Goal: Information Seeking & Learning: Compare options

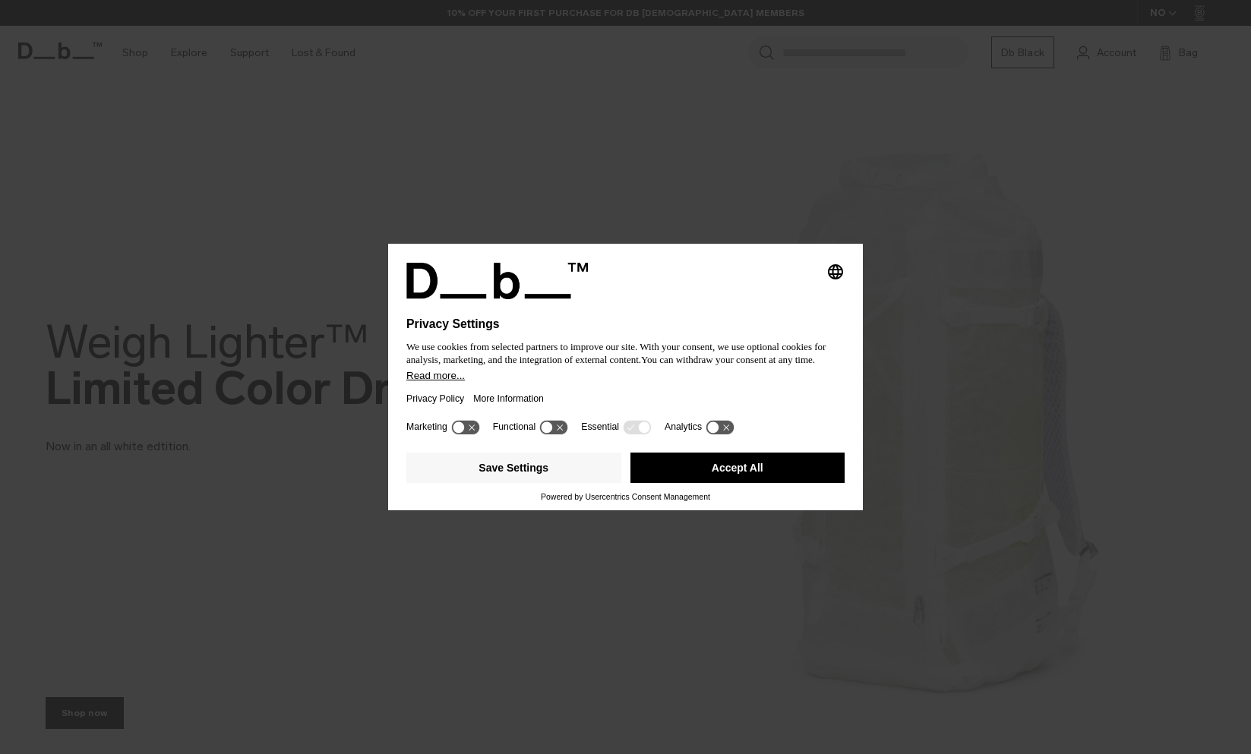
click at [709, 461] on button "Accept All" at bounding box center [737, 468] width 215 height 30
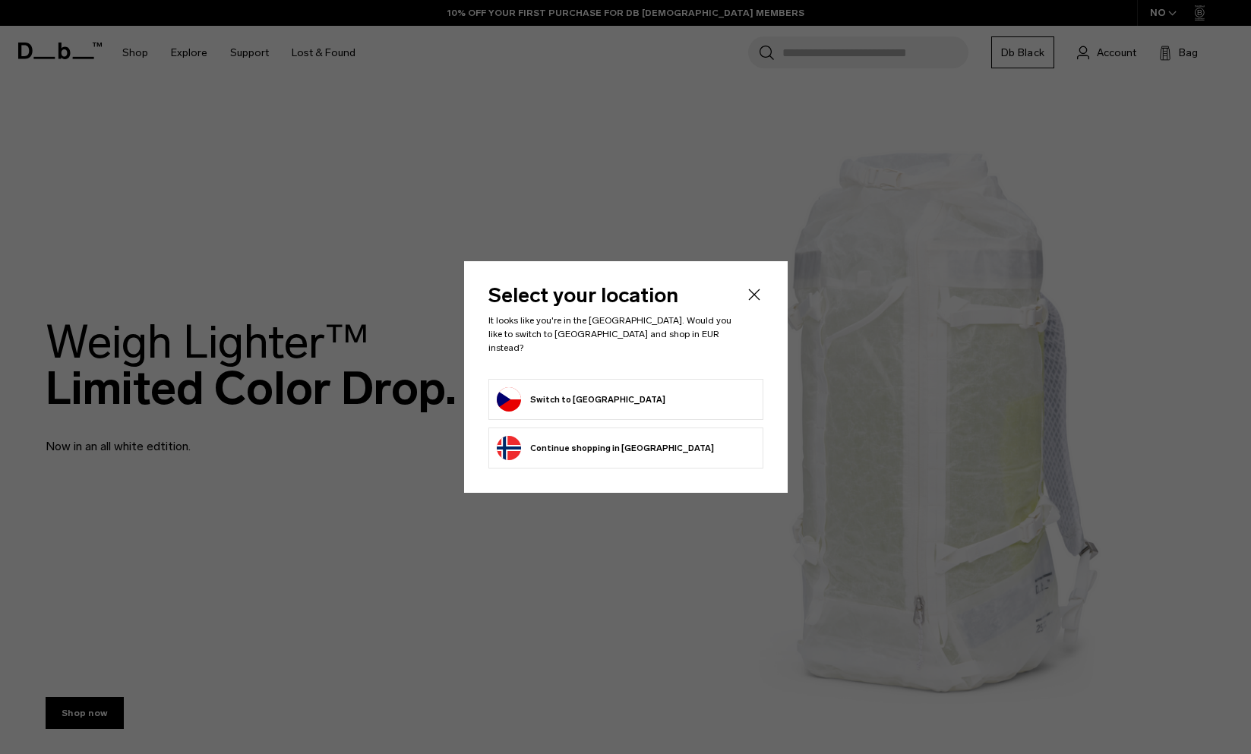
click at [630, 379] on li "Switch to Czechia" at bounding box center [625, 399] width 275 height 41
click at [562, 387] on button "Switch to Czechia" at bounding box center [581, 399] width 169 height 24
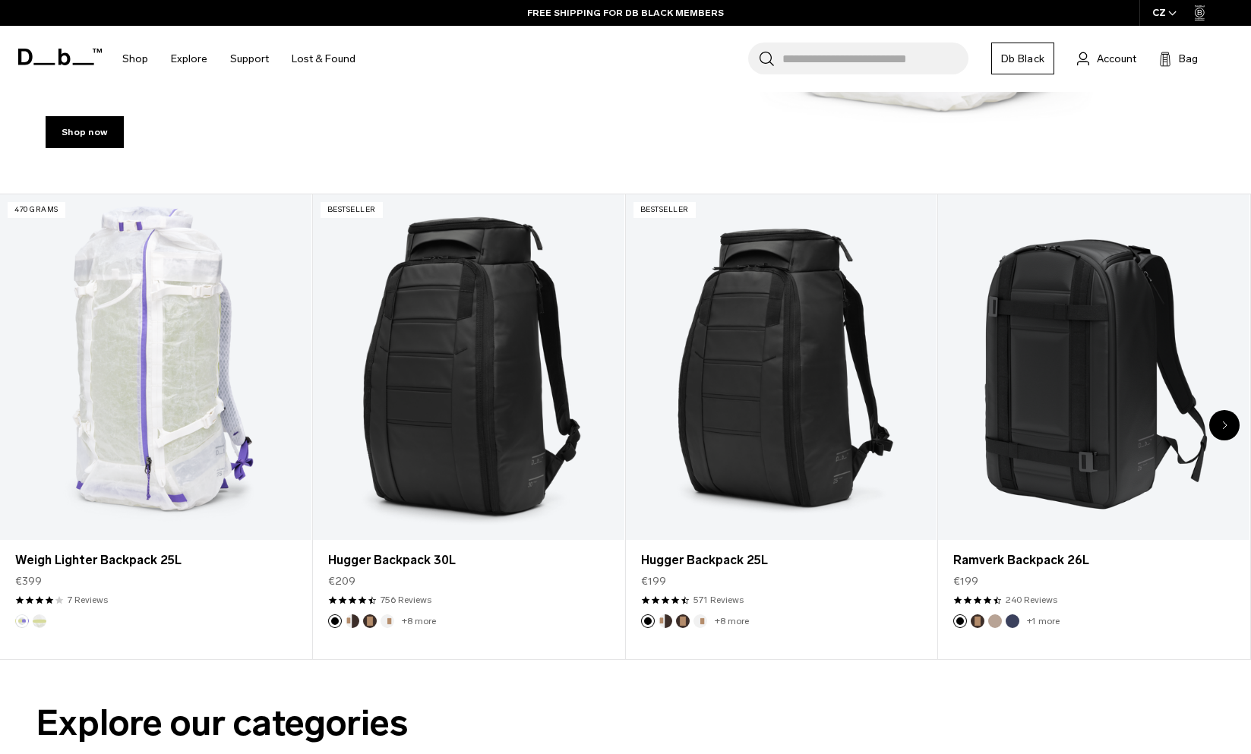
scroll to position [635, 0]
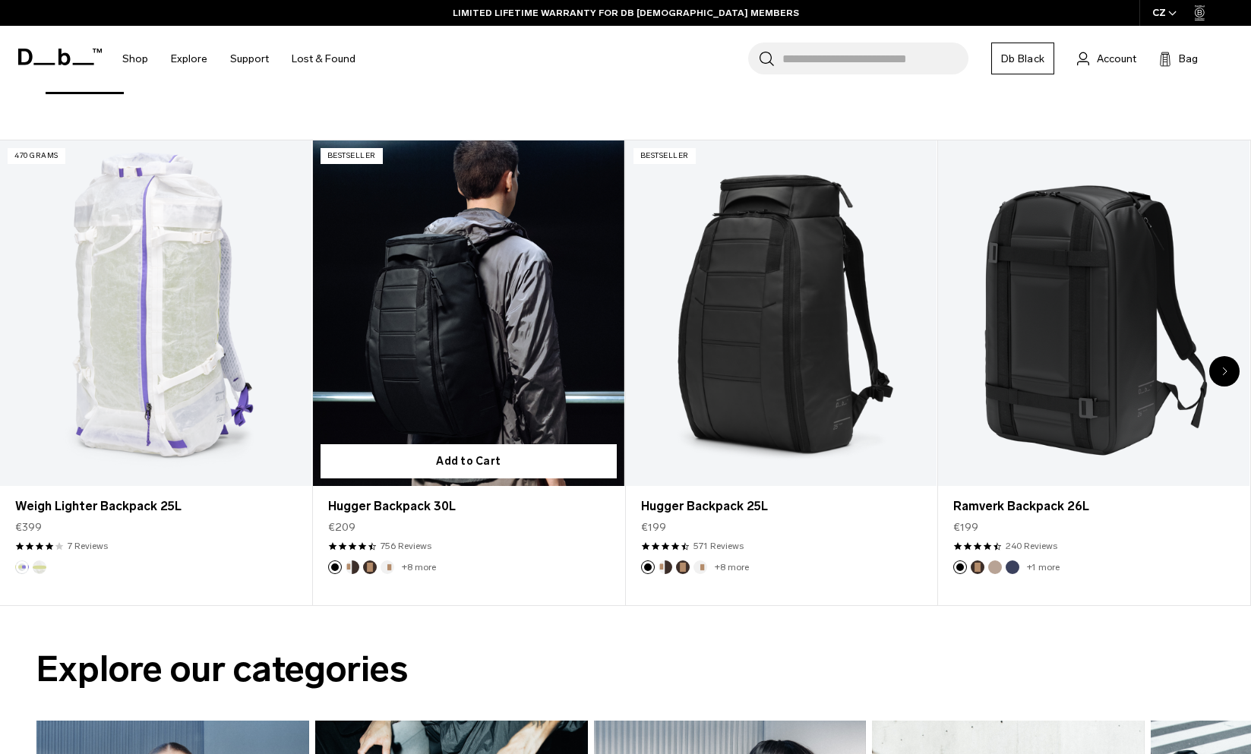
click at [522, 289] on link "Hugger Backpack 30L" at bounding box center [468, 313] width 311 height 346
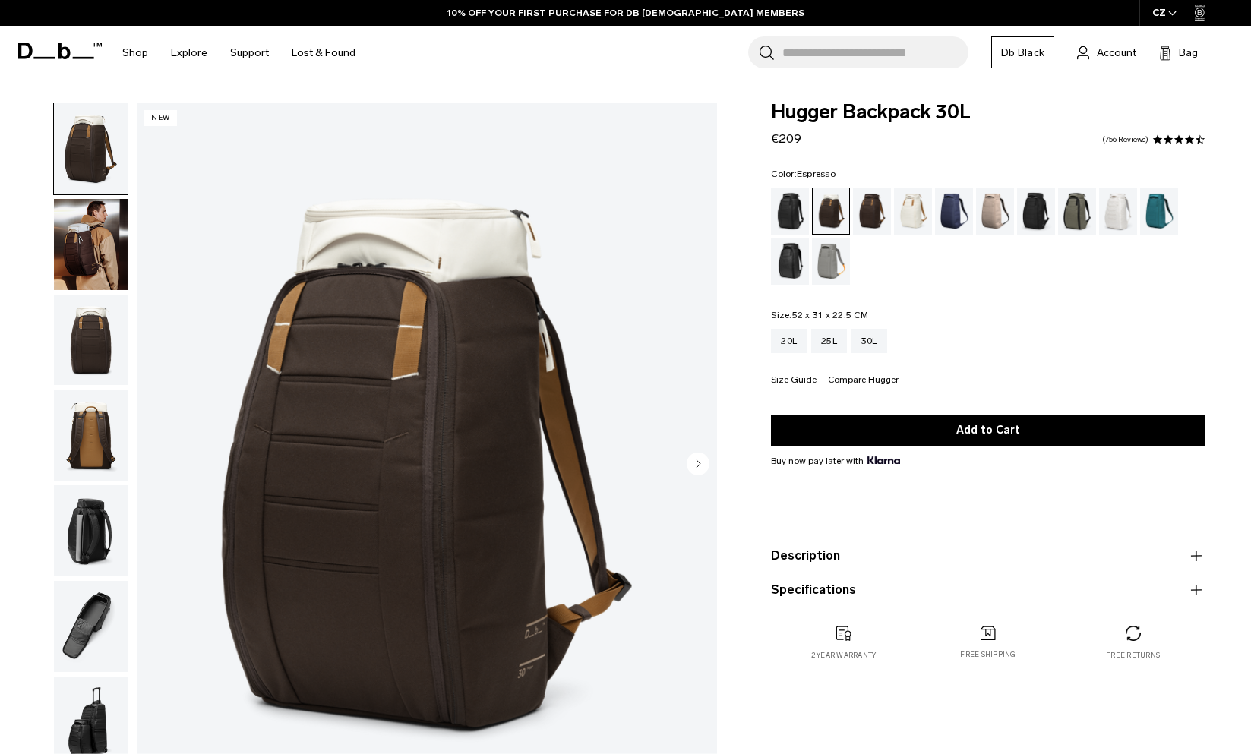
click at [873, 220] on div "Espresso" at bounding box center [872, 211] width 39 height 47
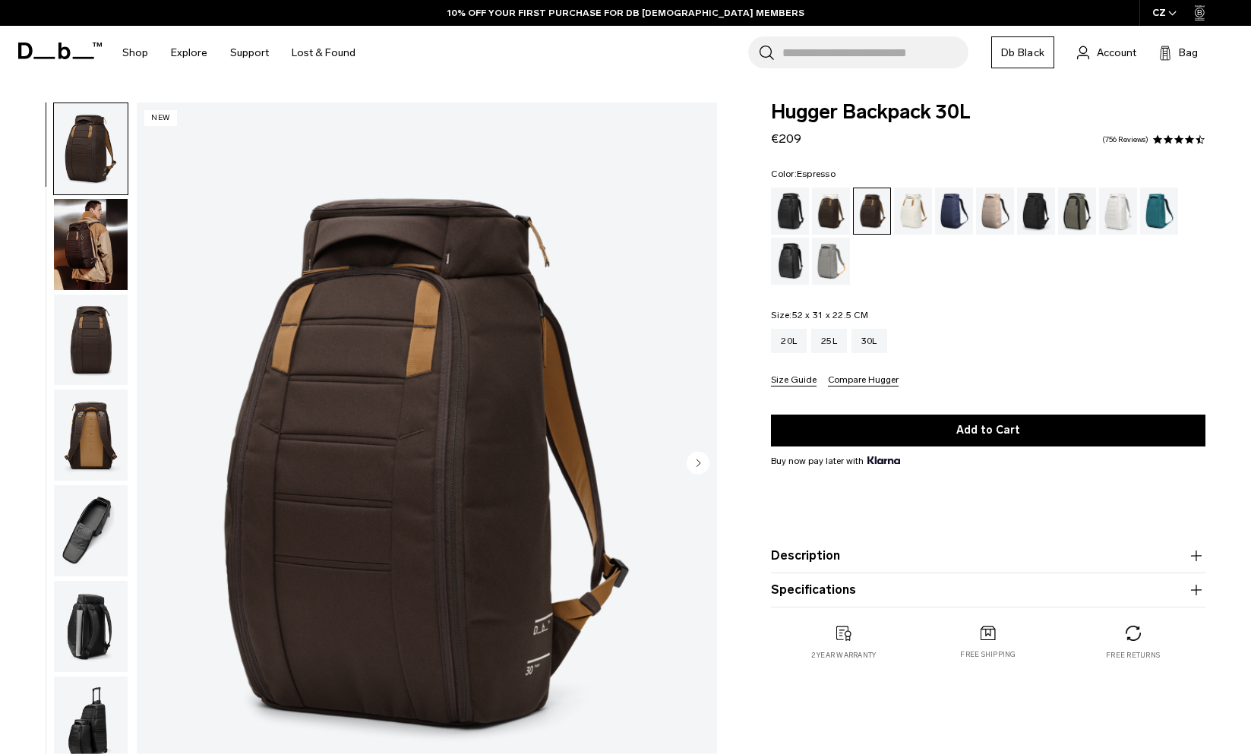
click at [108, 251] on img "button" at bounding box center [91, 244] width 74 height 91
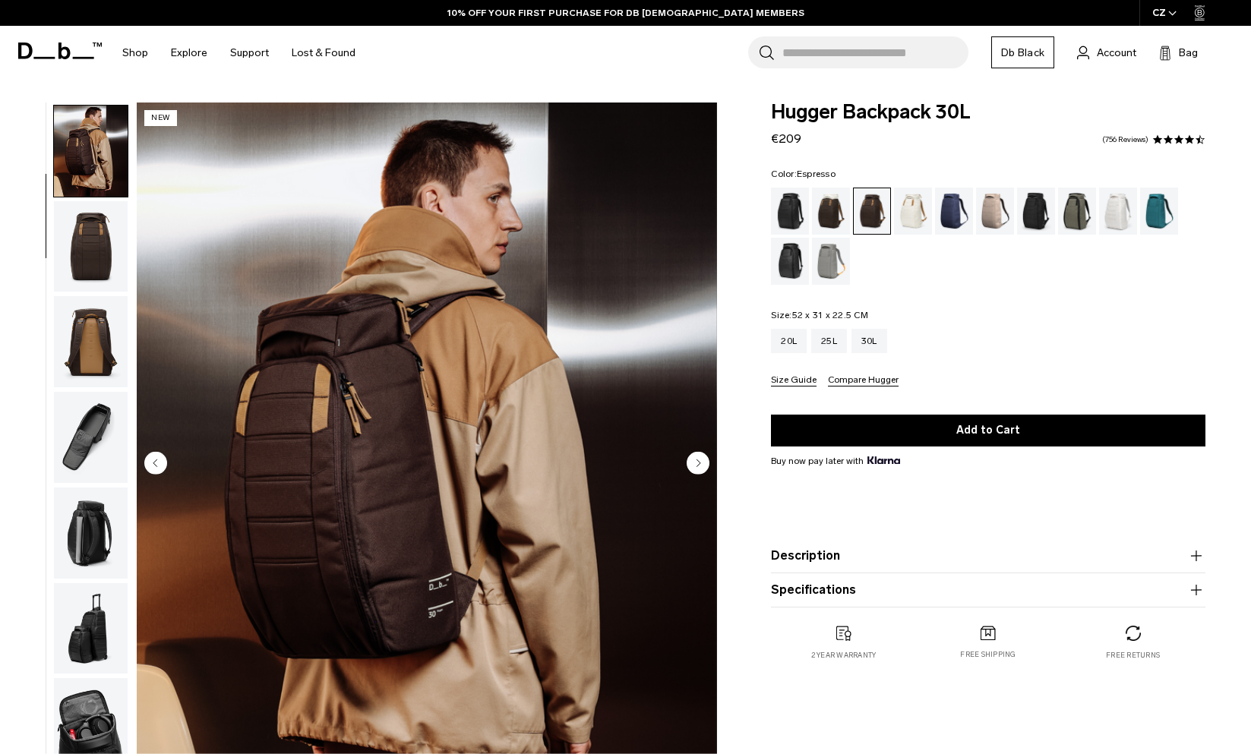
scroll to position [96, 0]
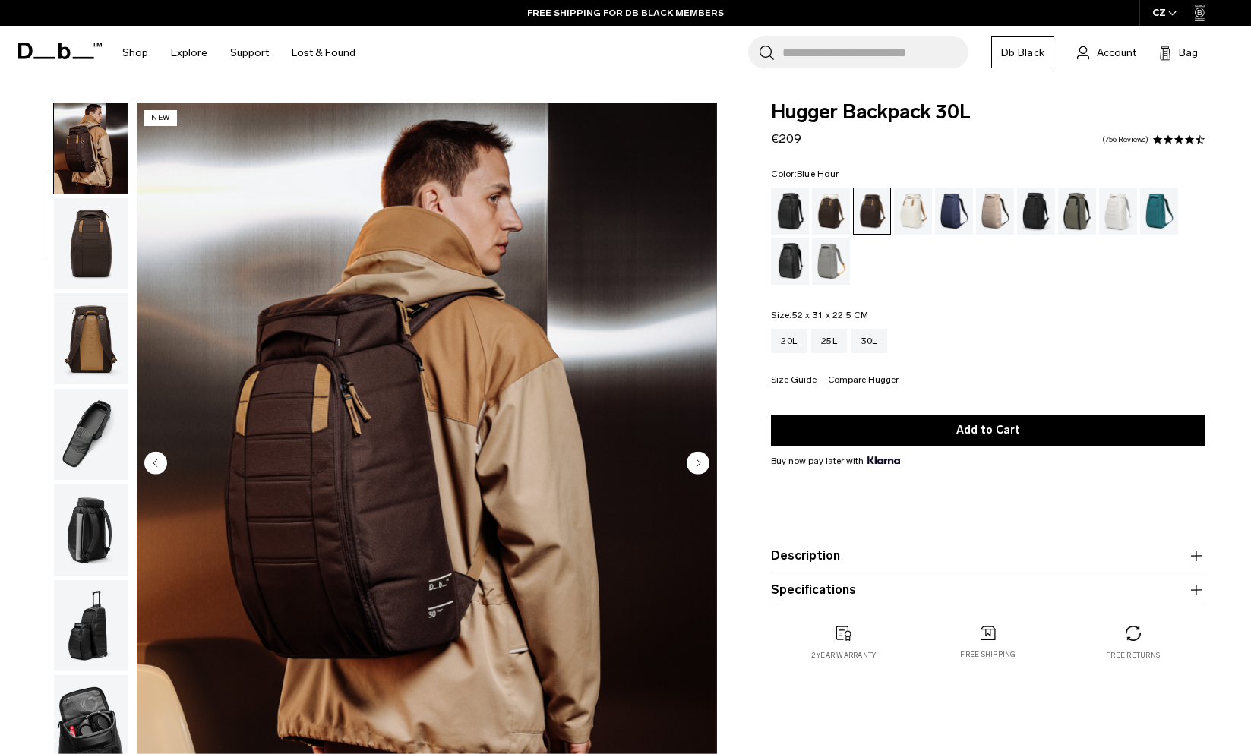
click at [963, 212] on div "Blue Hour" at bounding box center [954, 211] width 39 height 47
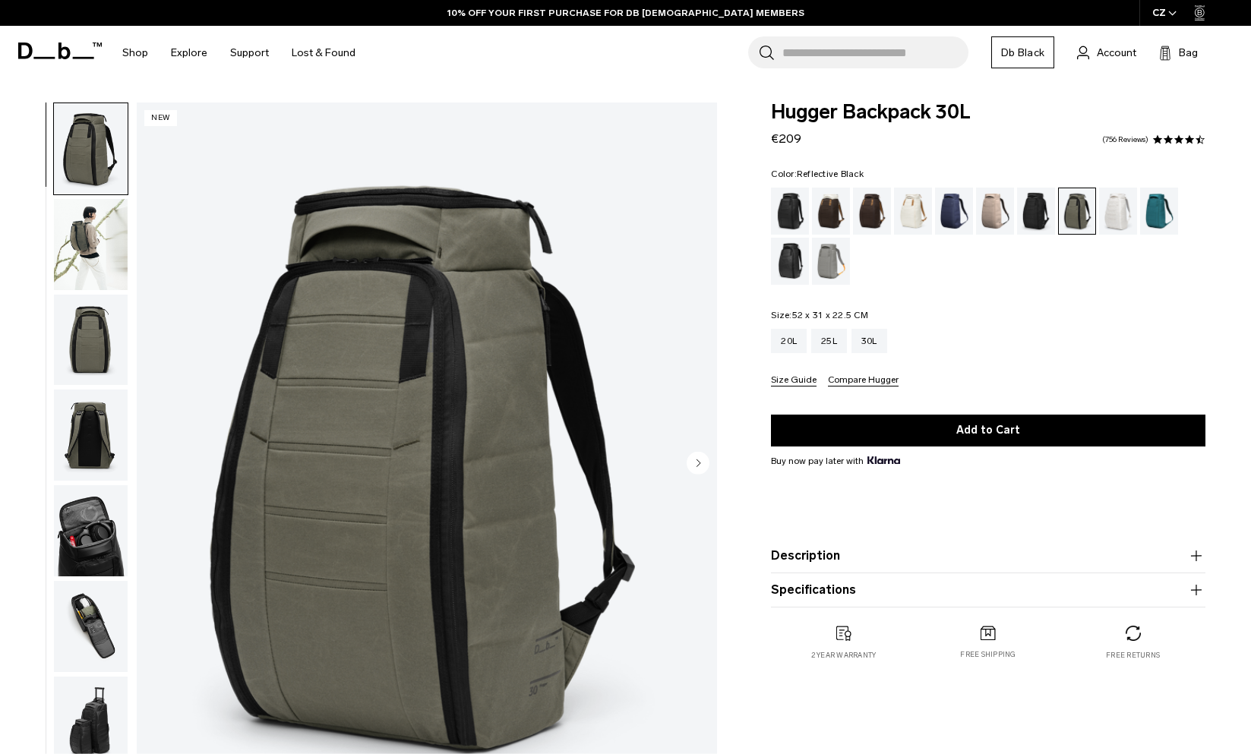
click at [788, 270] on div "Reflective Black" at bounding box center [790, 261] width 39 height 47
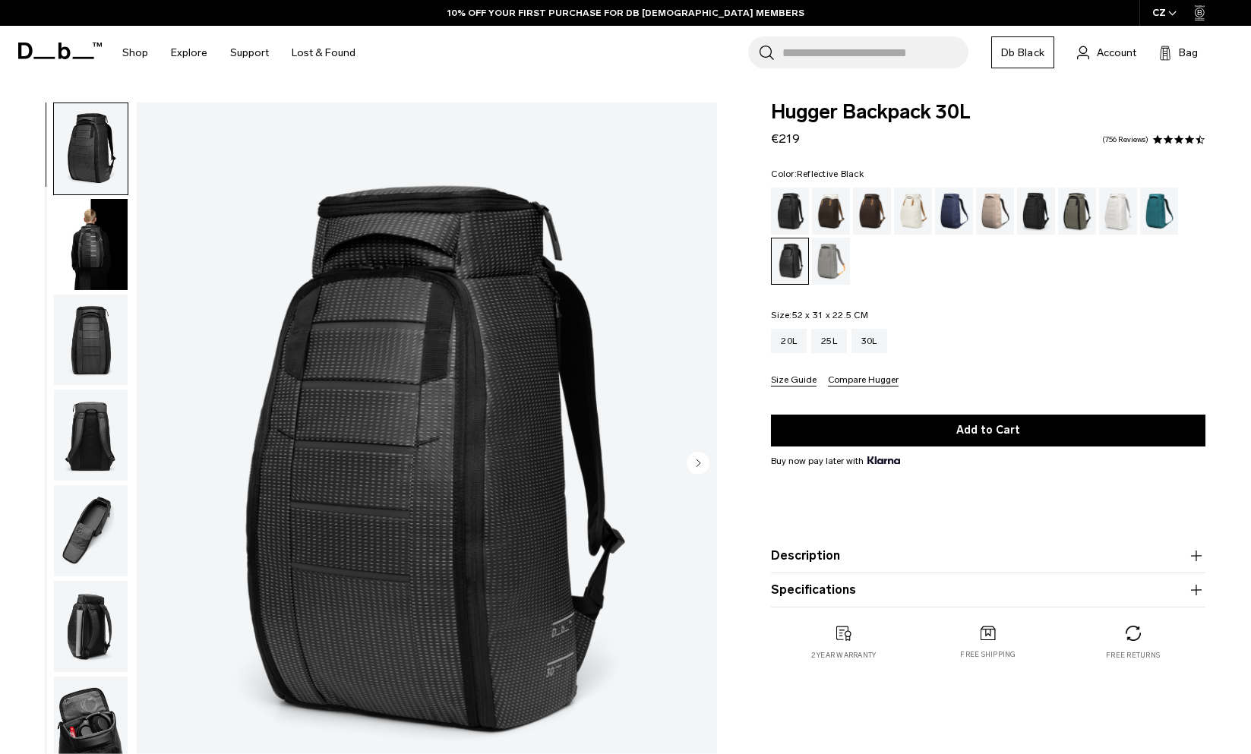
click at [99, 260] on img "button" at bounding box center [91, 244] width 74 height 91
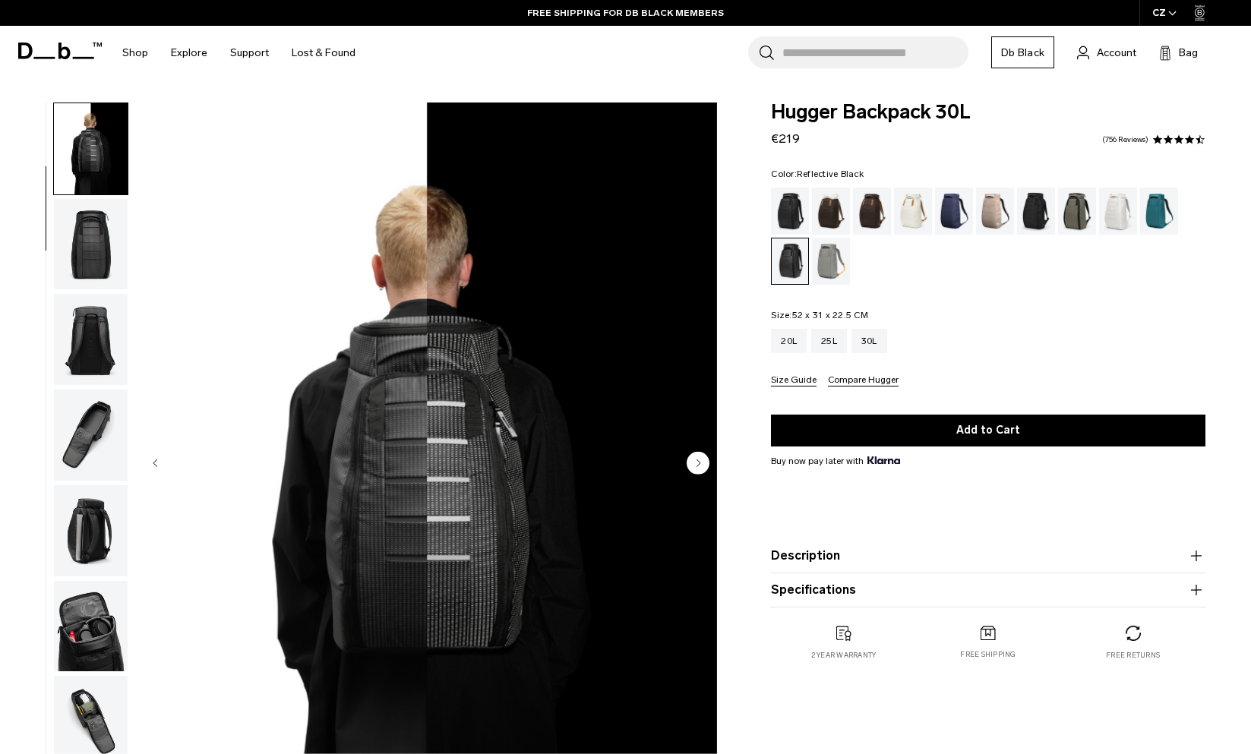
scroll to position [96, 0]
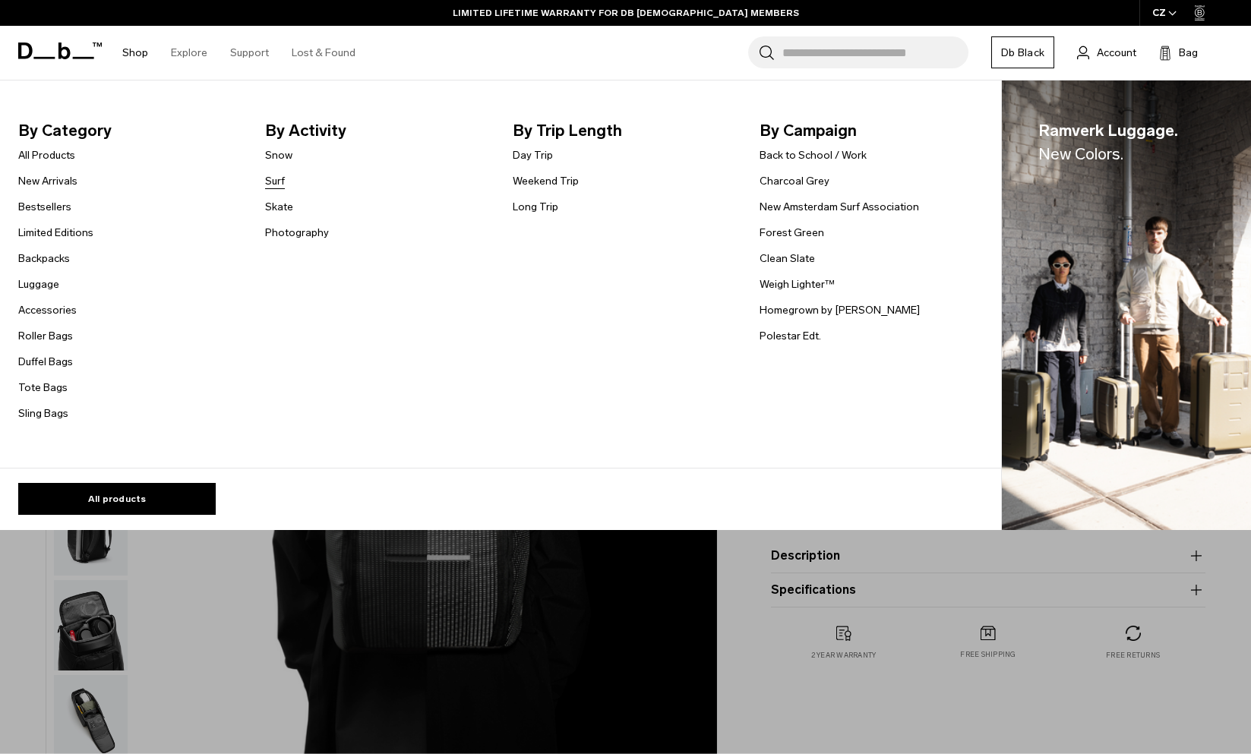
click at [282, 180] on link "Surf" at bounding box center [275, 181] width 20 height 16
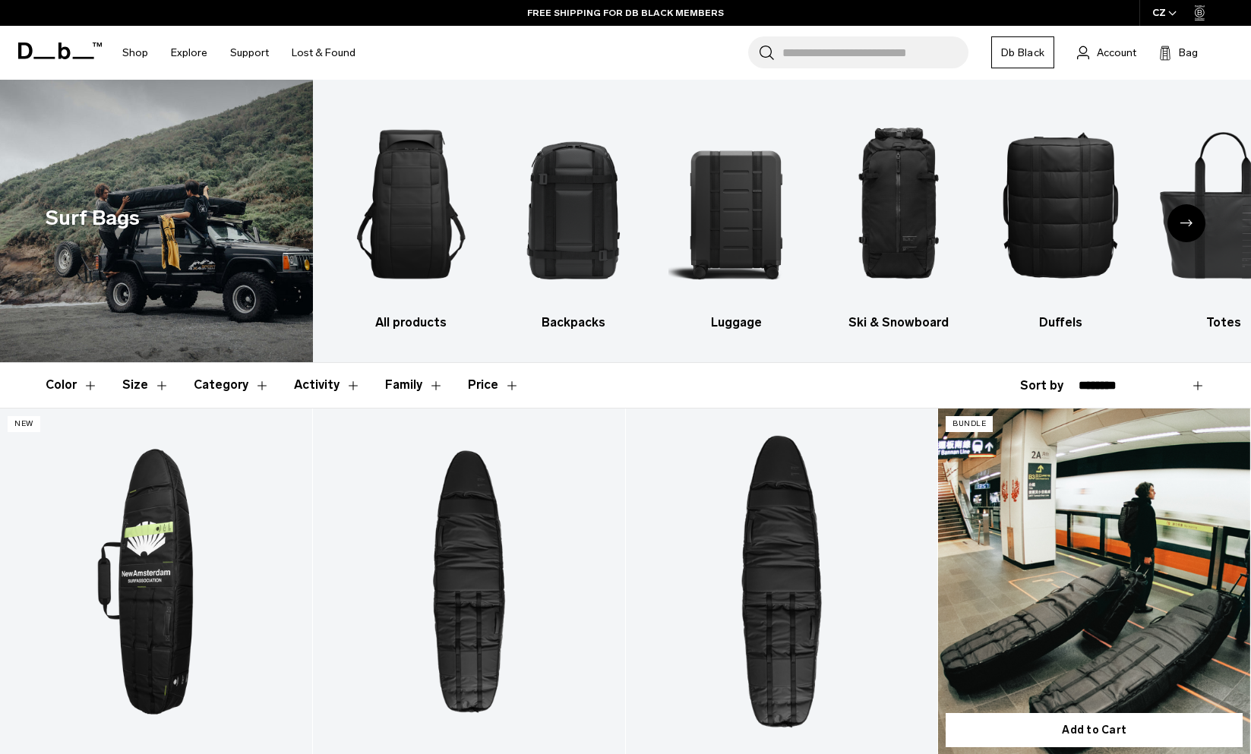
click at [1046, 573] on link "Surf Travel Bundle" at bounding box center [1094, 582] width 312 height 346
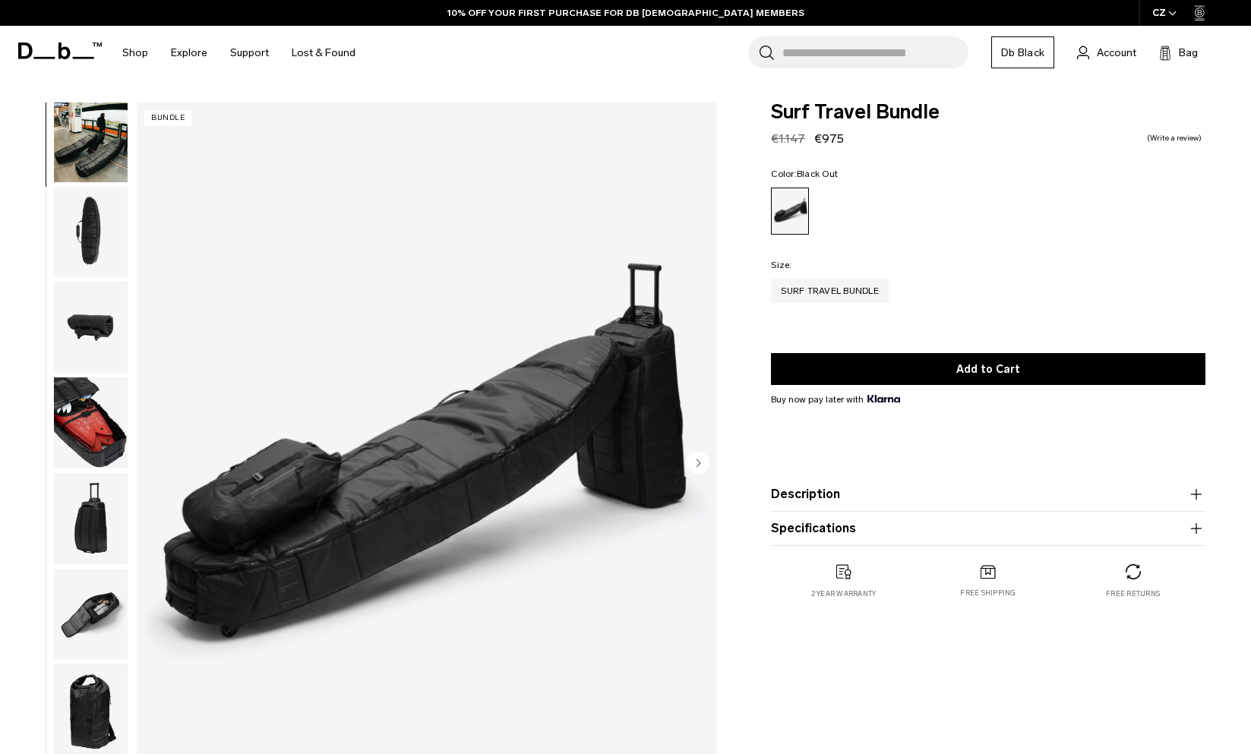
click at [81, 428] on img "button" at bounding box center [91, 422] width 74 height 91
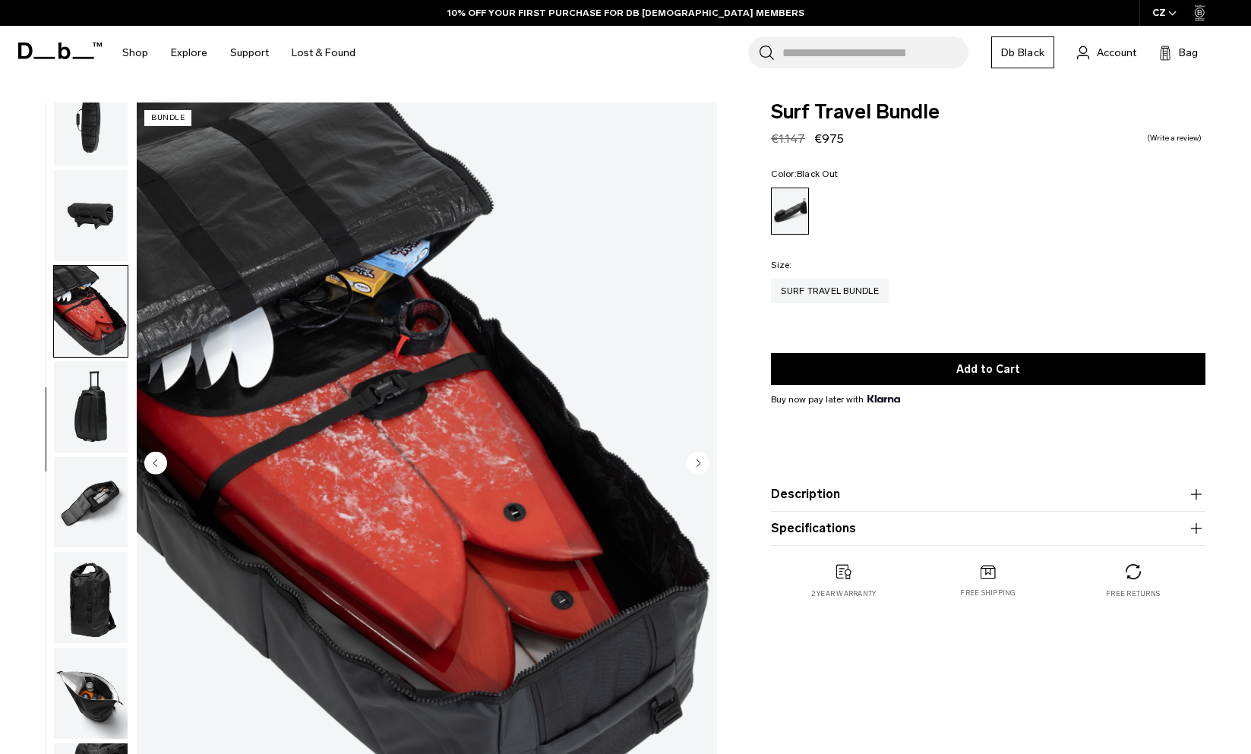
scroll to position [239, 0]
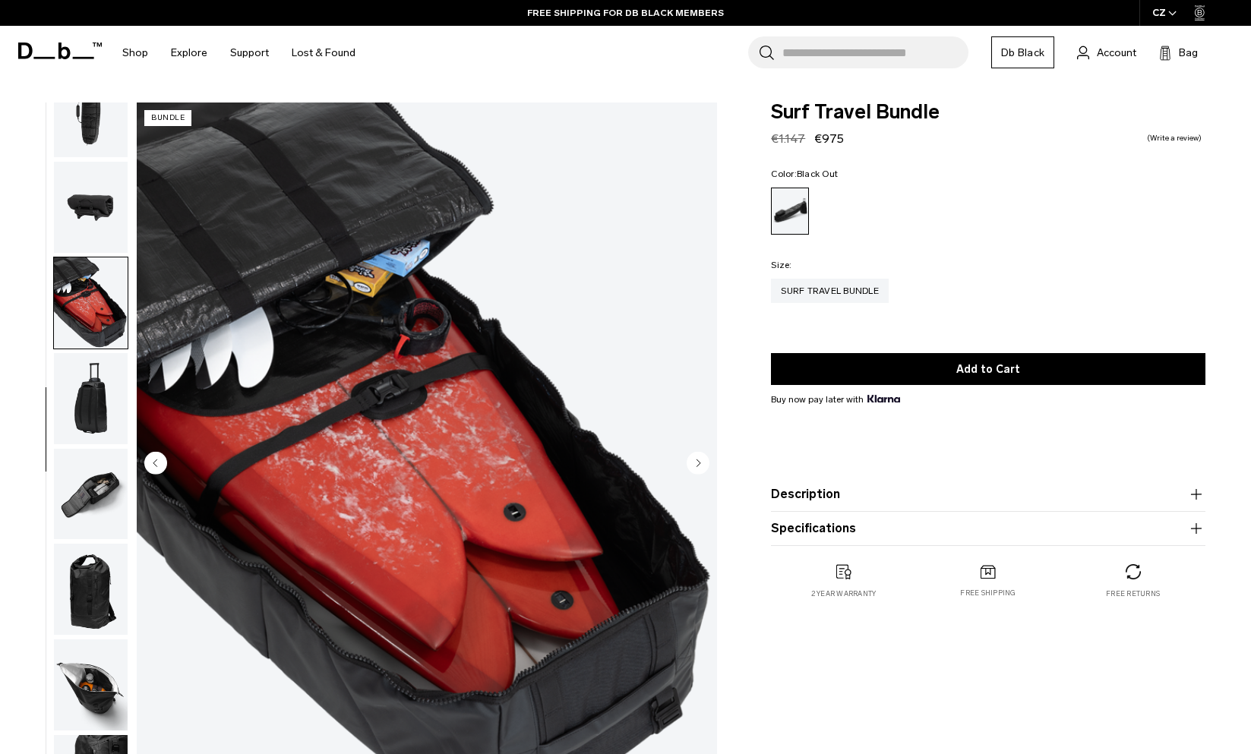
click at [105, 579] on img "button" at bounding box center [91, 589] width 74 height 91
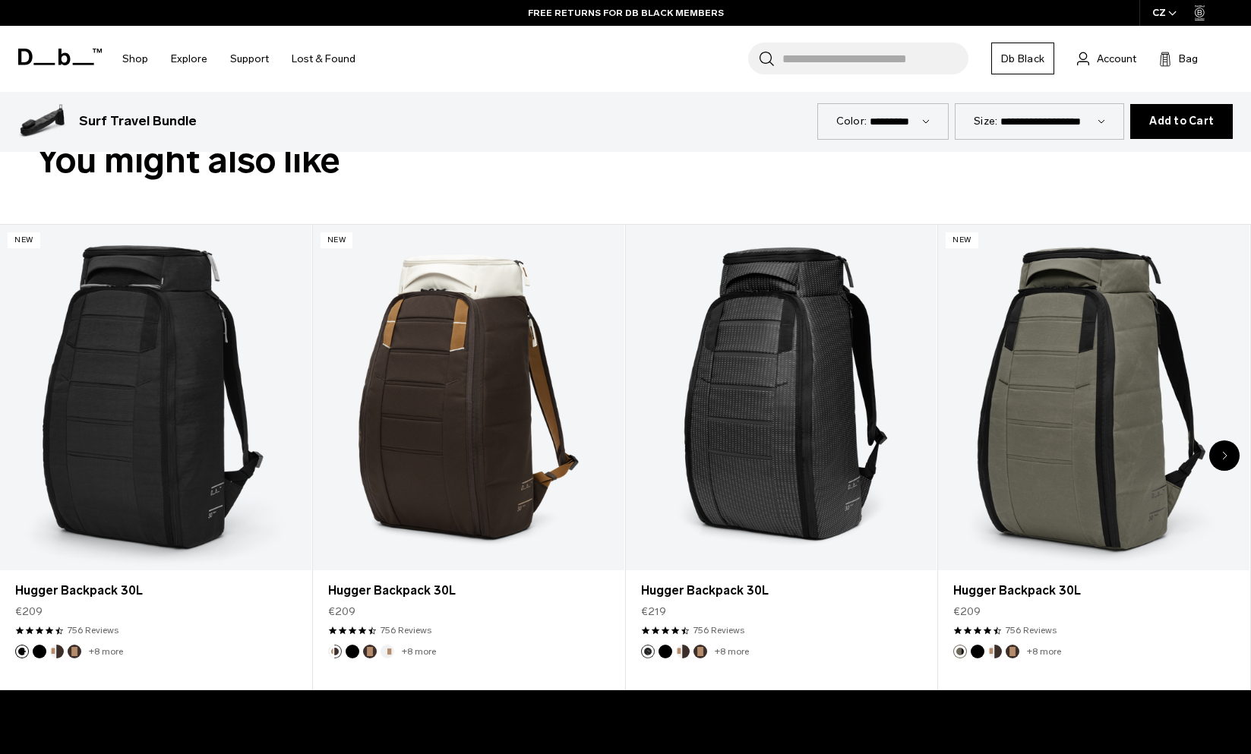
scroll to position [776, 0]
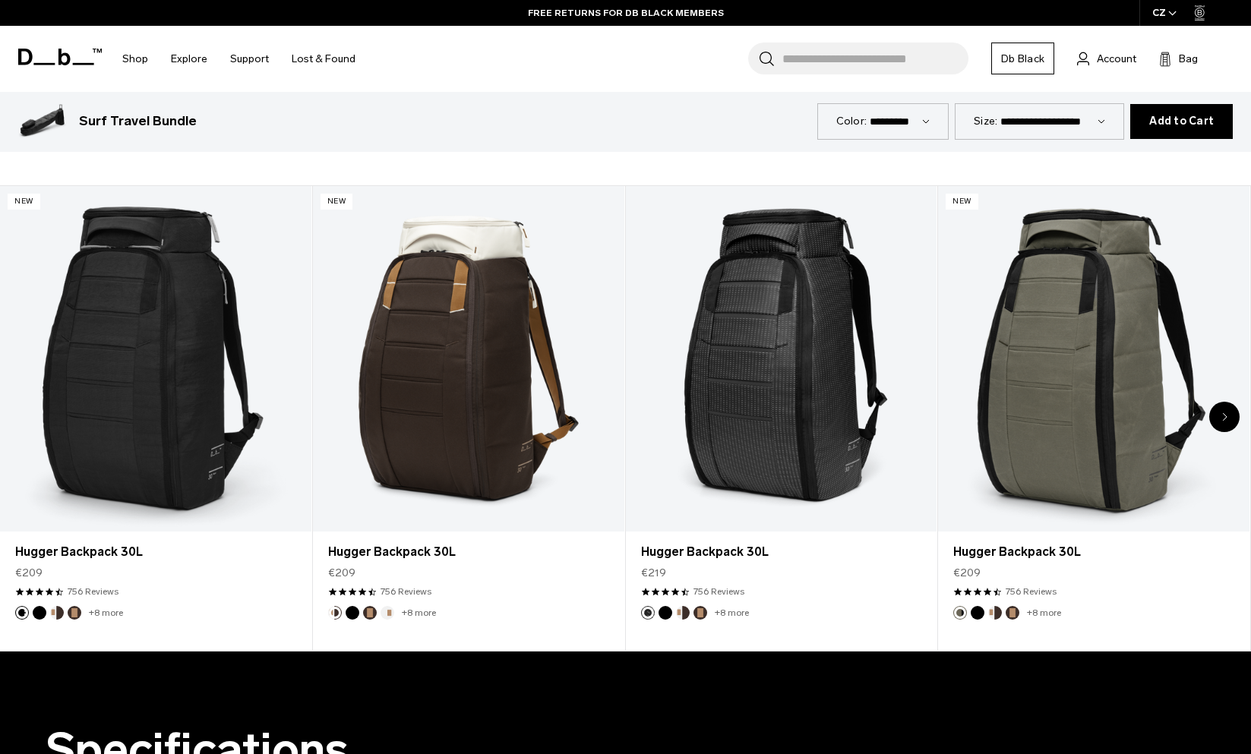
click at [1224, 416] on icon "Next slide" at bounding box center [1224, 416] width 5 height 9
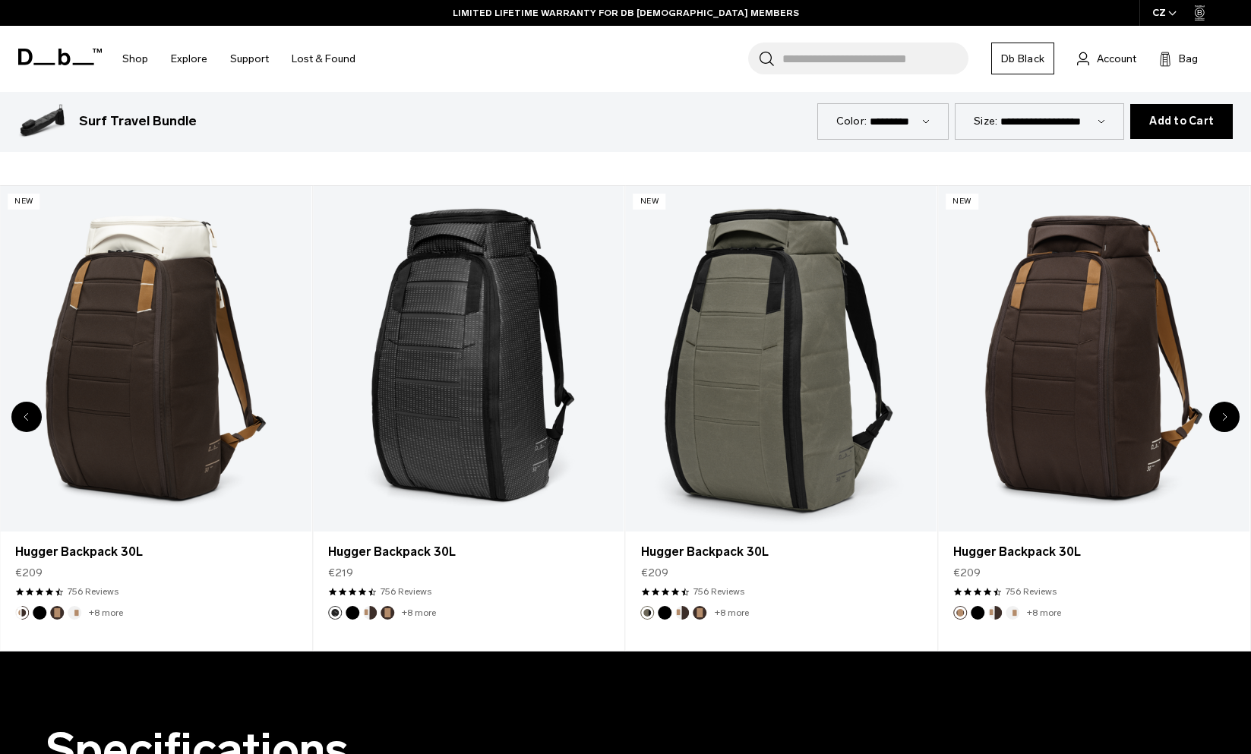
click at [1224, 416] on icon "Next slide" at bounding box center [1224, 416] width 5 height 9
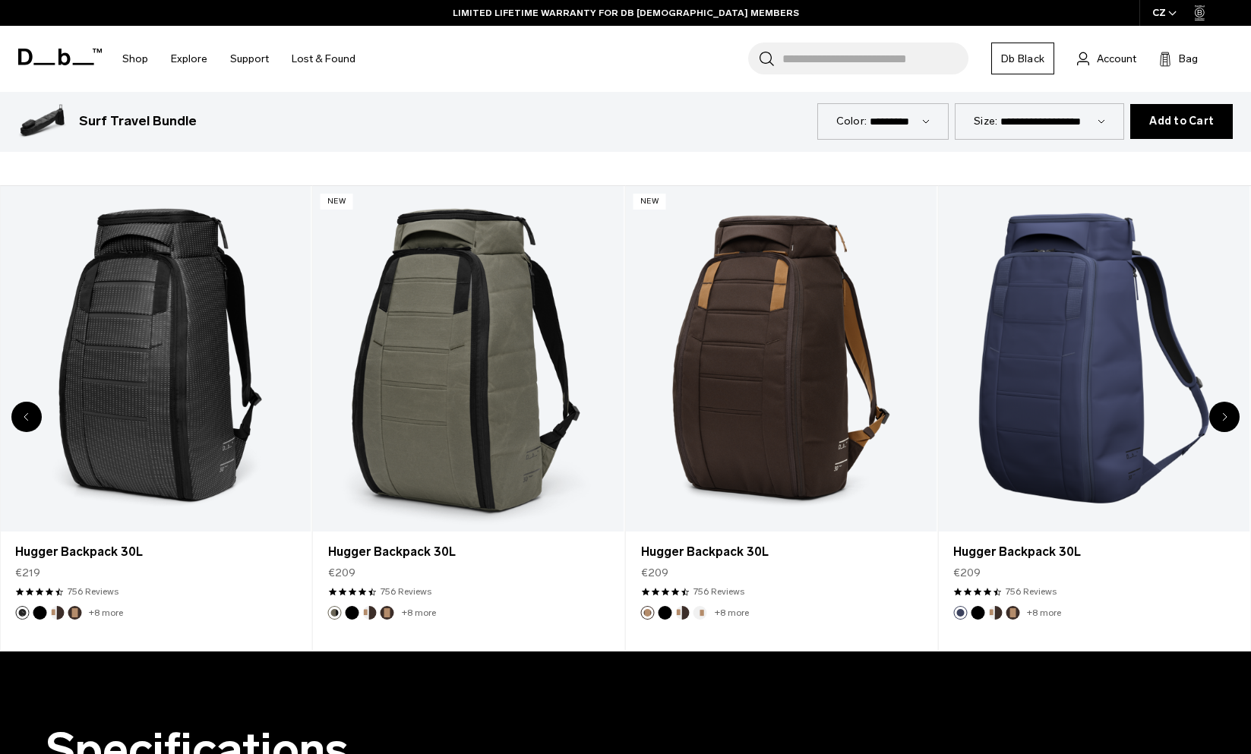
click at [1224, 416] on icon "Next slide" at bounding box center [1224, 416] width 5 height 9
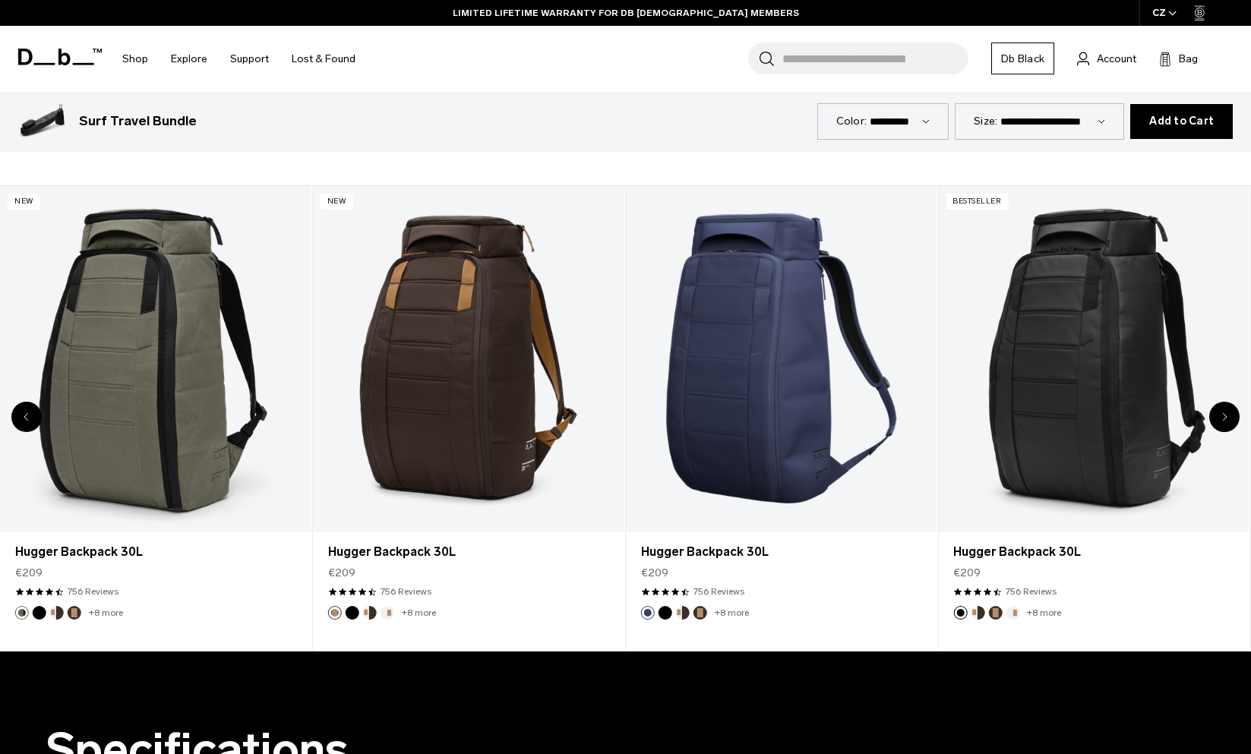
click at [1224, 416] on icon "Next slide" at bounding box center [1224, 416] width 5 height 9
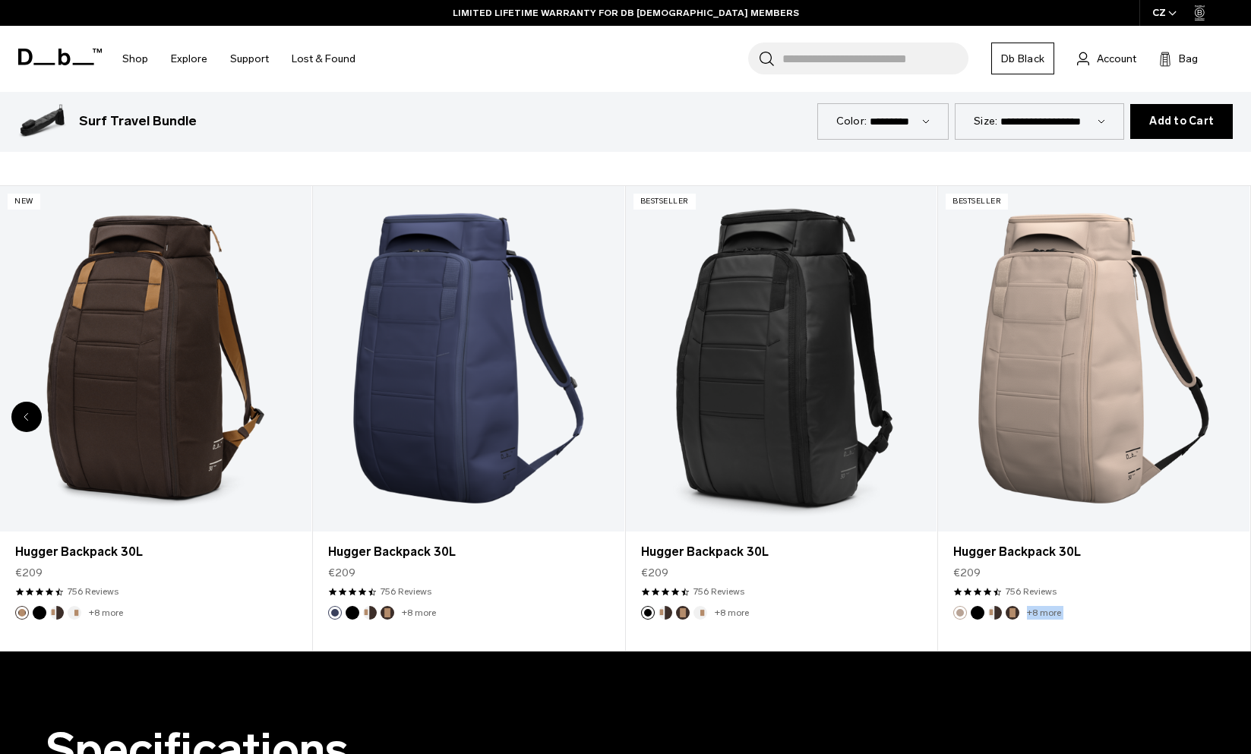
click at [1224, 416] on link "Hugger Backpack 30L" at bounding box center [1093, 359] width 311 height 346
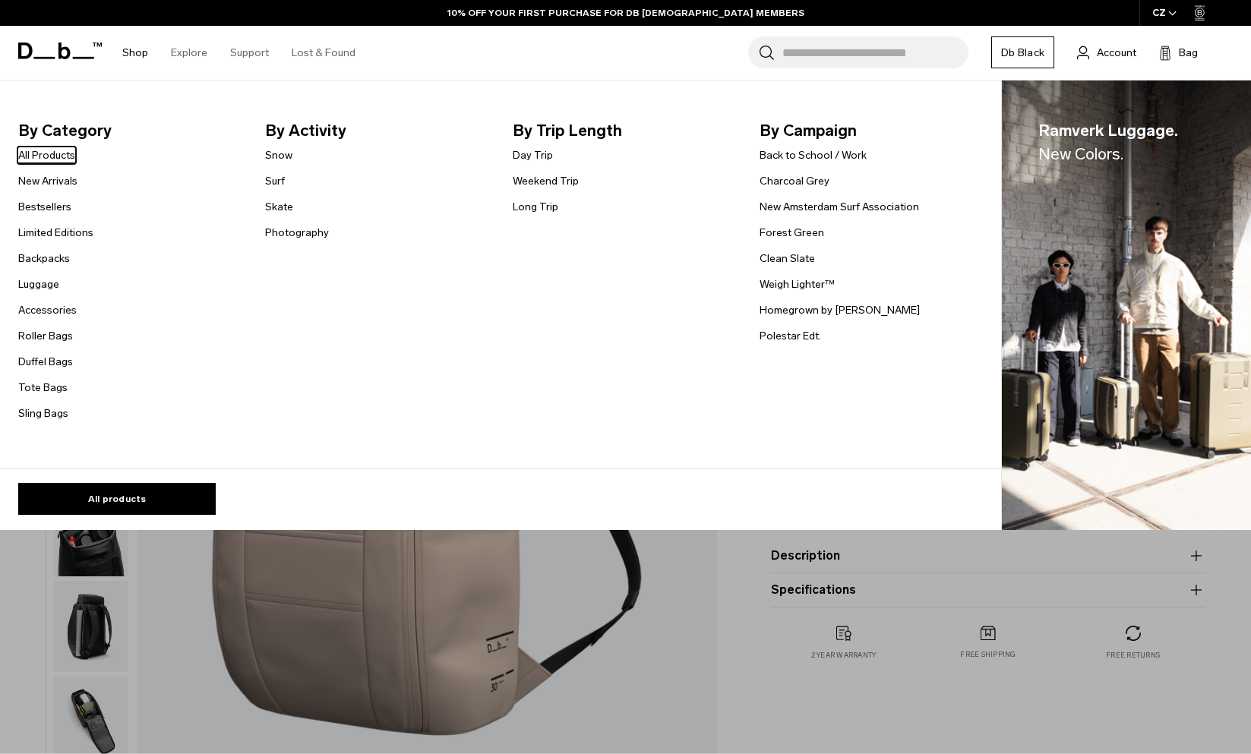
click at [51, 159] on link "All Products" at bounding box center [46, 155] width 57 height 16
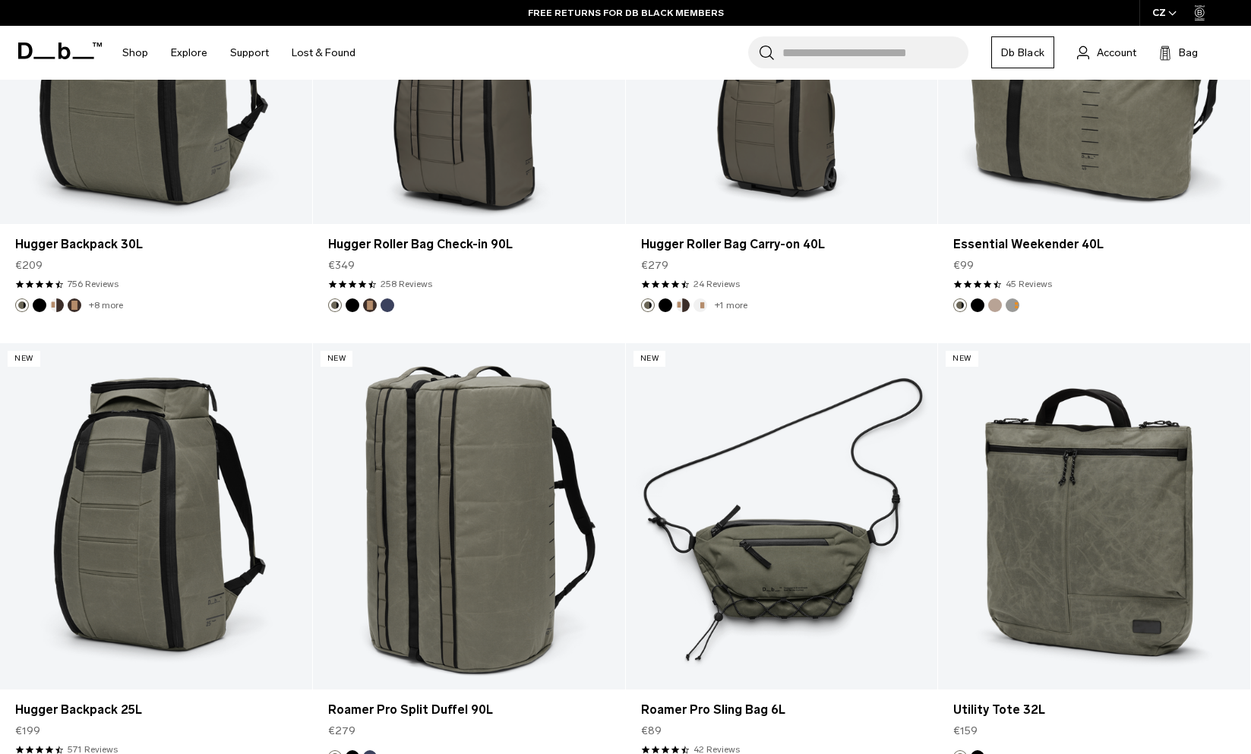
scroll to position [4876, 0]
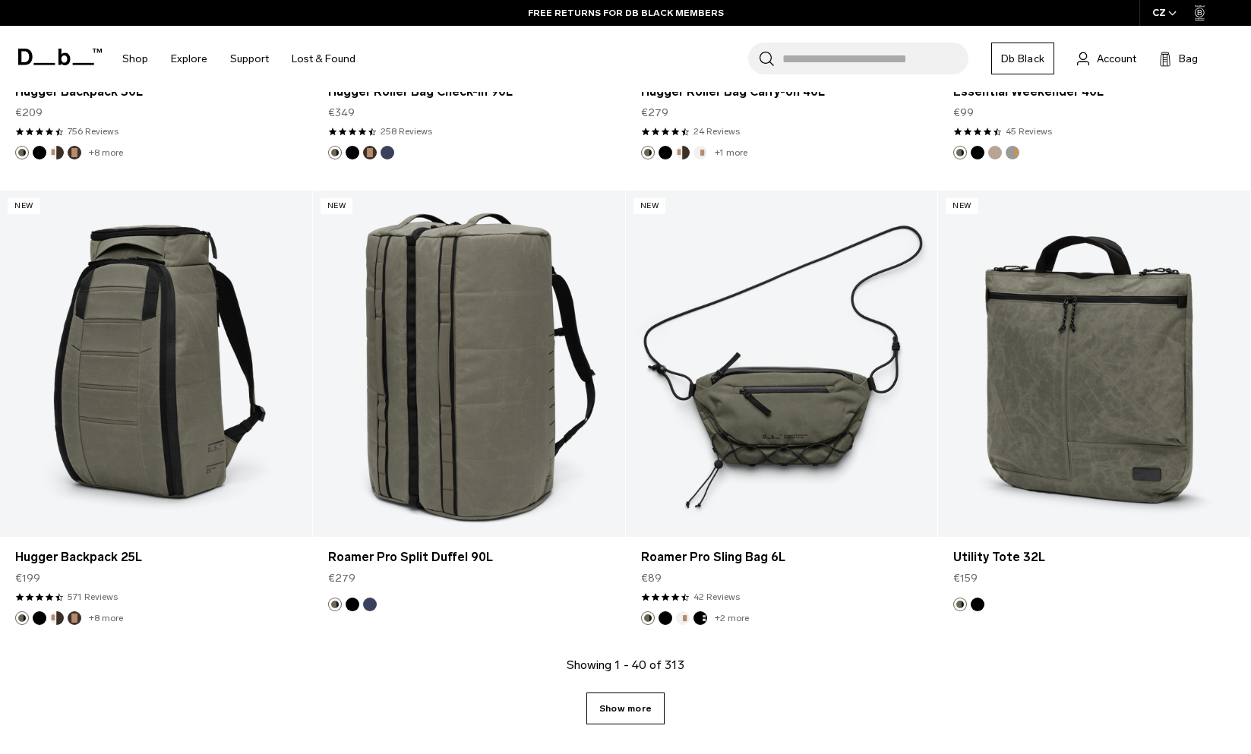
click at [636, 705] on link "Show more" at bounding box center [625, 709] width 78 height 32
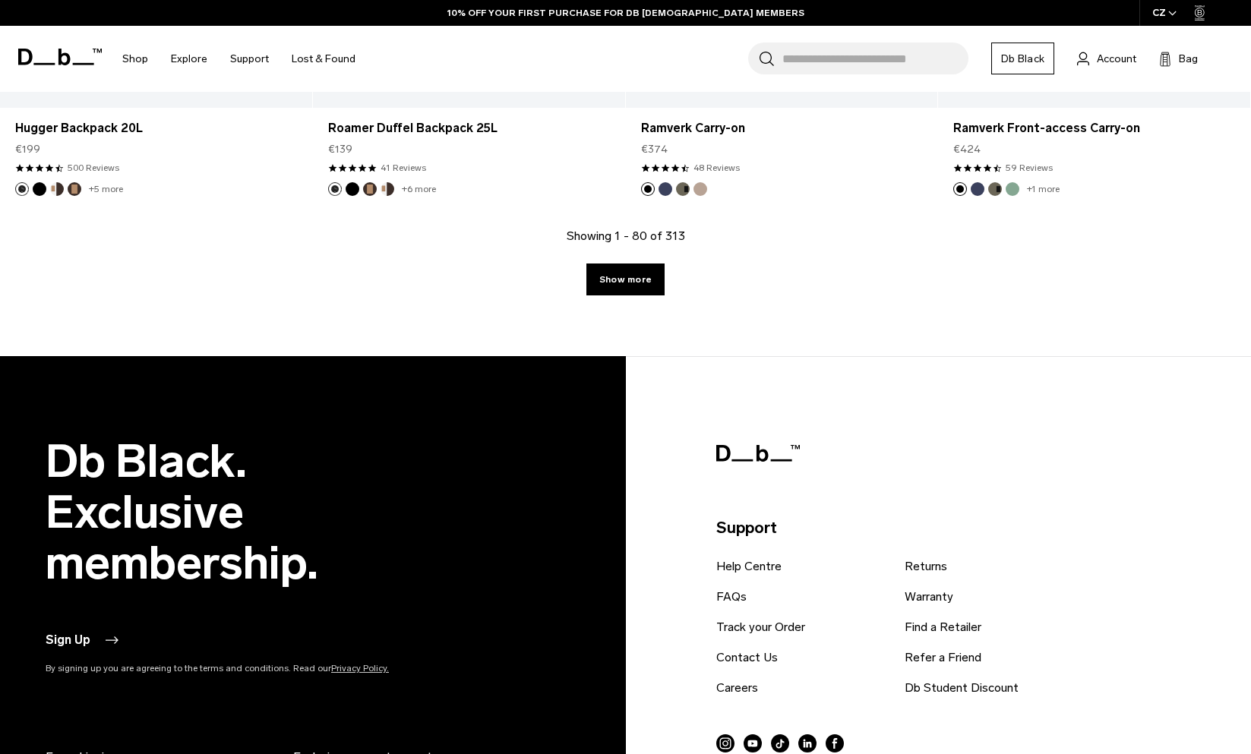
scroll to position [9966, 0]
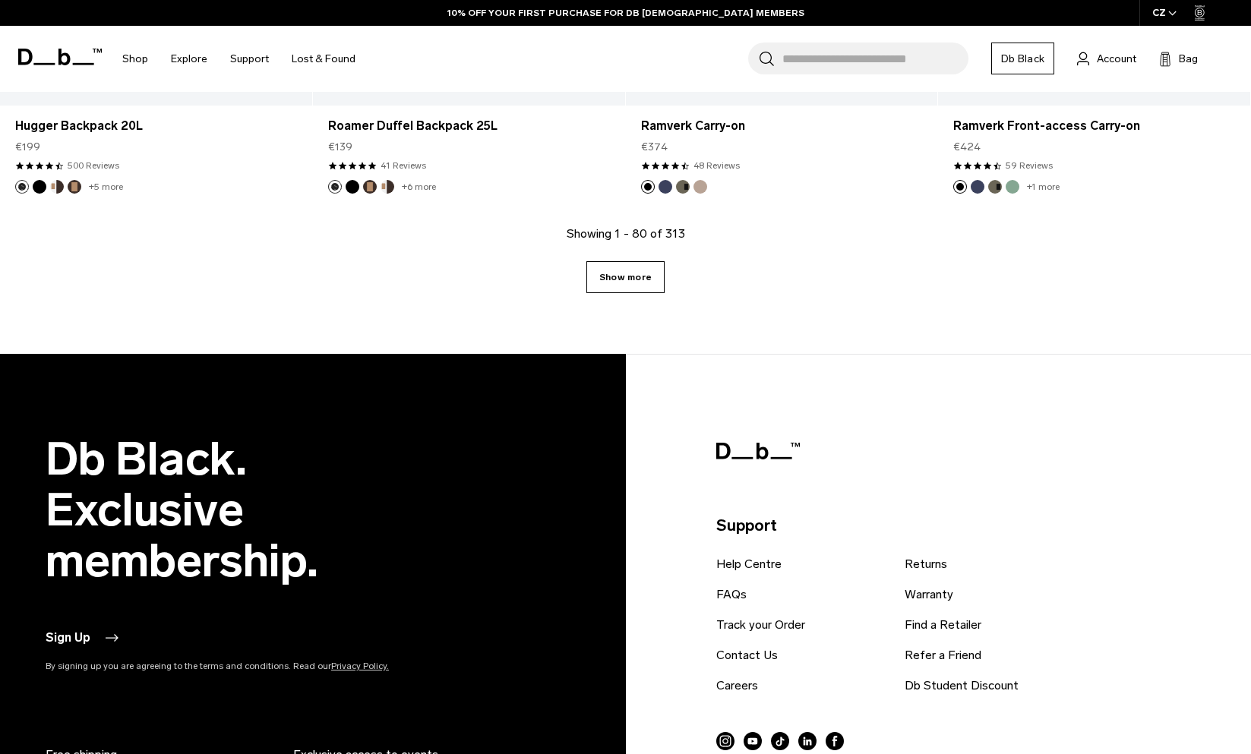
click at [623, 264] on link "Show more" at bounding box center [625, 277] width 78 height 32
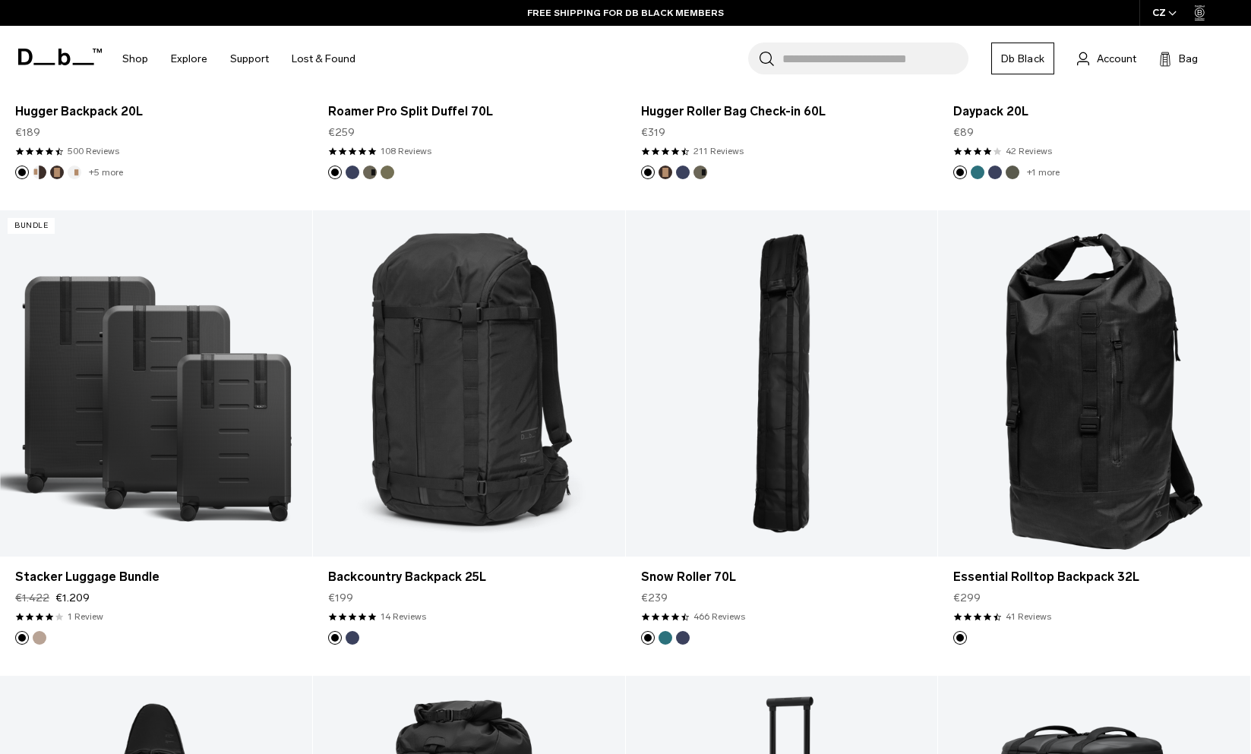
scroll to position [11523, 0]
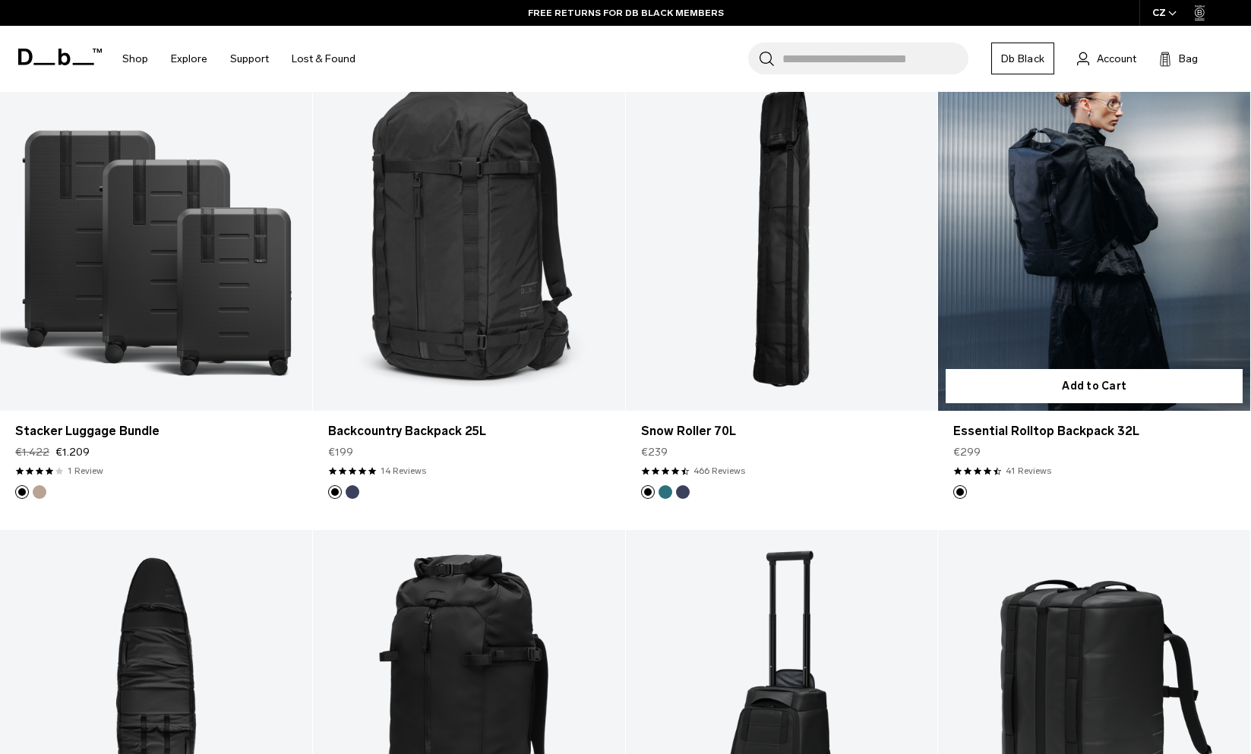
click at [1127, 226] on link "Essential Rolltop Backpack 32L" at bounding box center [1094, 238] width 312 height 346
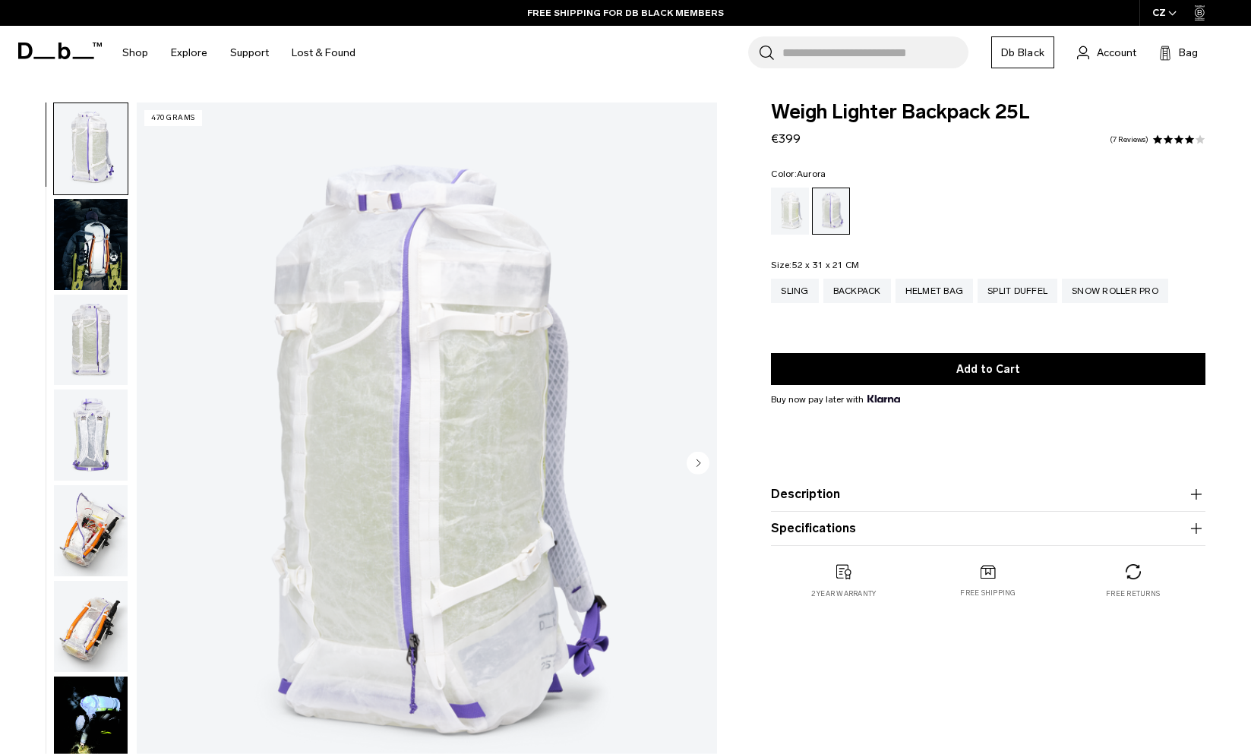
click at [91, 520] on img "button" at bounding box center [91, 530] width 74 height 91
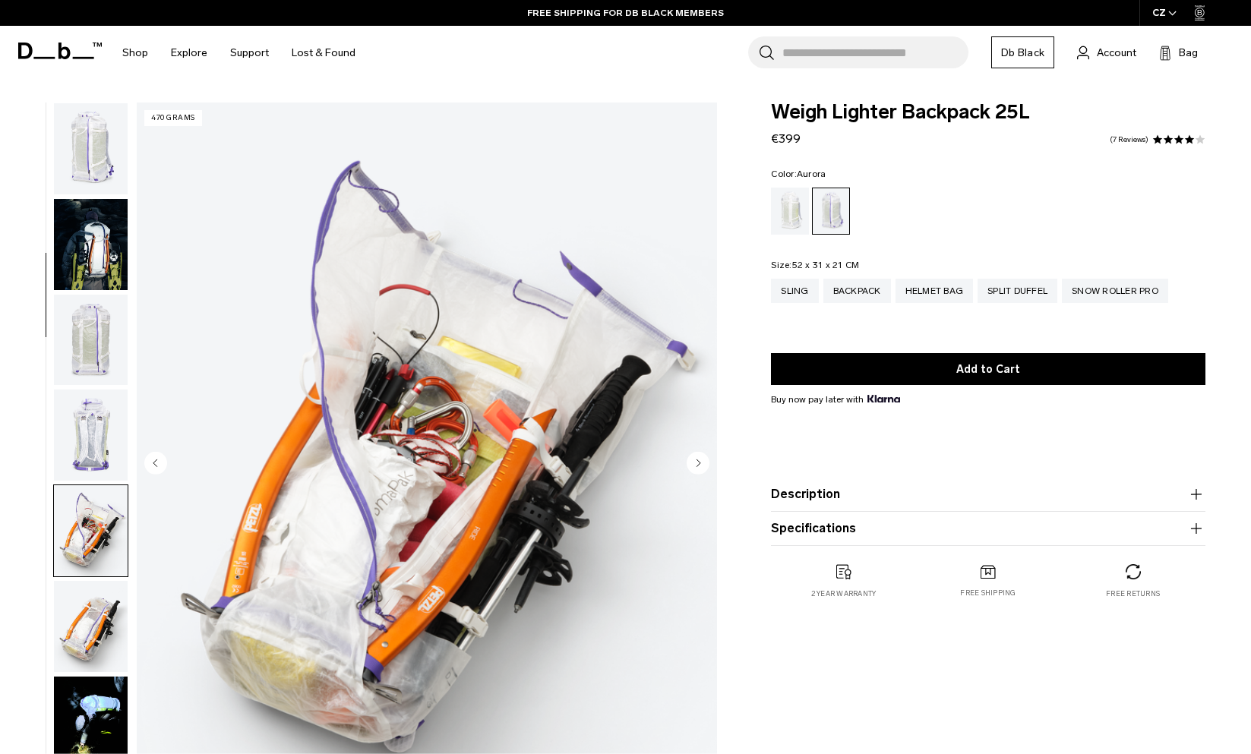
scroll to position [385, 0]
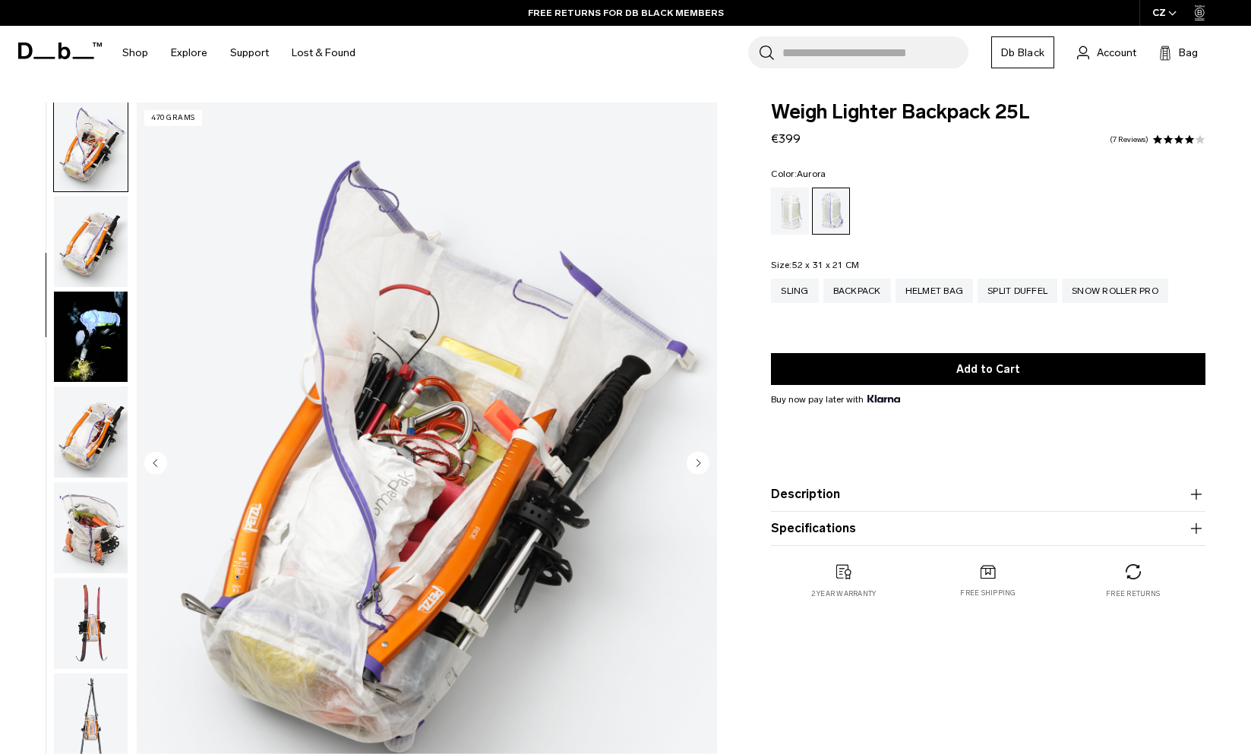
click at [93, 534] on img "button" at bounding box center [91, 527] width 74 height 91
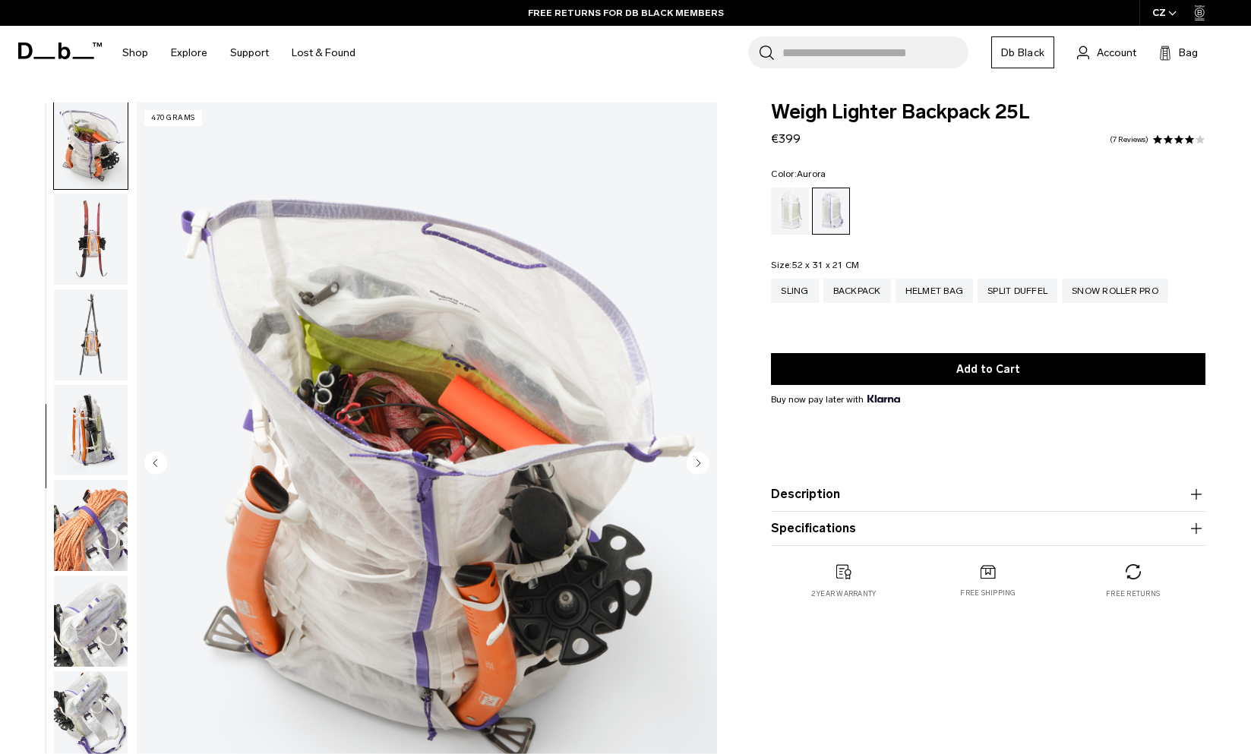
scroll to position [770, 0]
click at [784, 215] on div "Diffusion" at bounding box center [790, 211] width 39 height 47
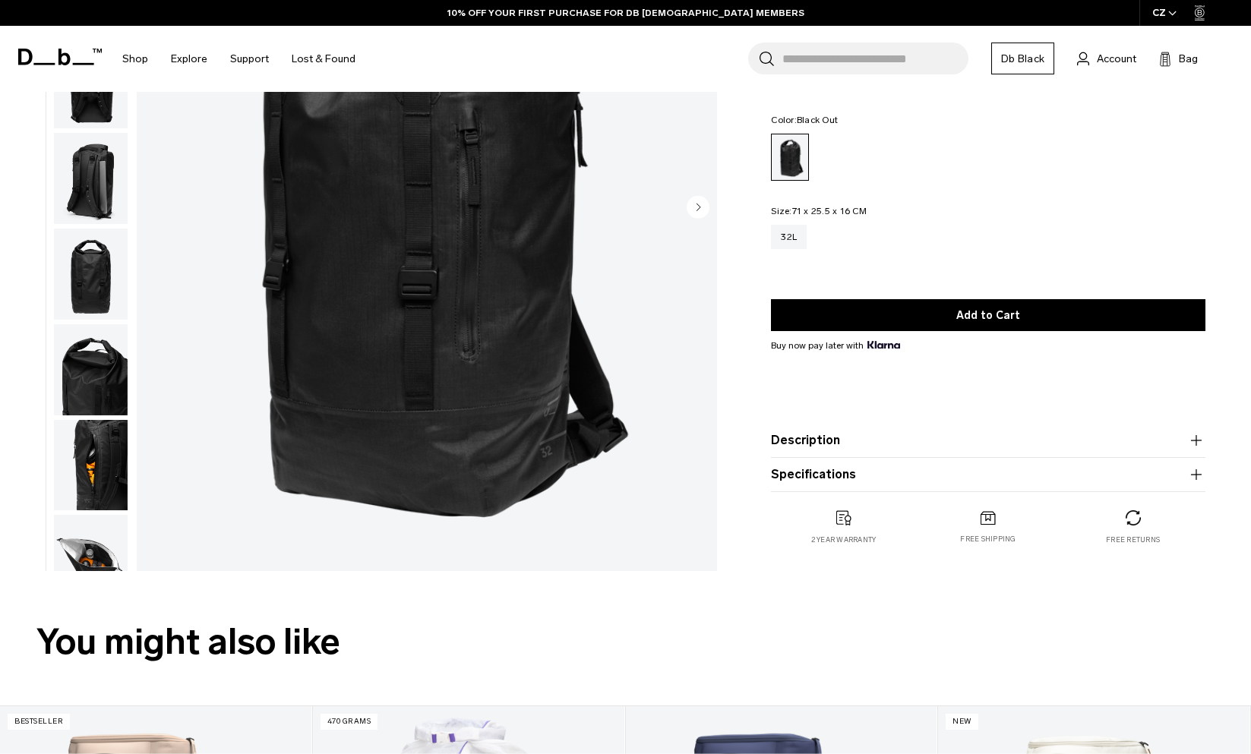
click at [90, 476] on img "button" at bounding box center [91, 465] width 74 height 91
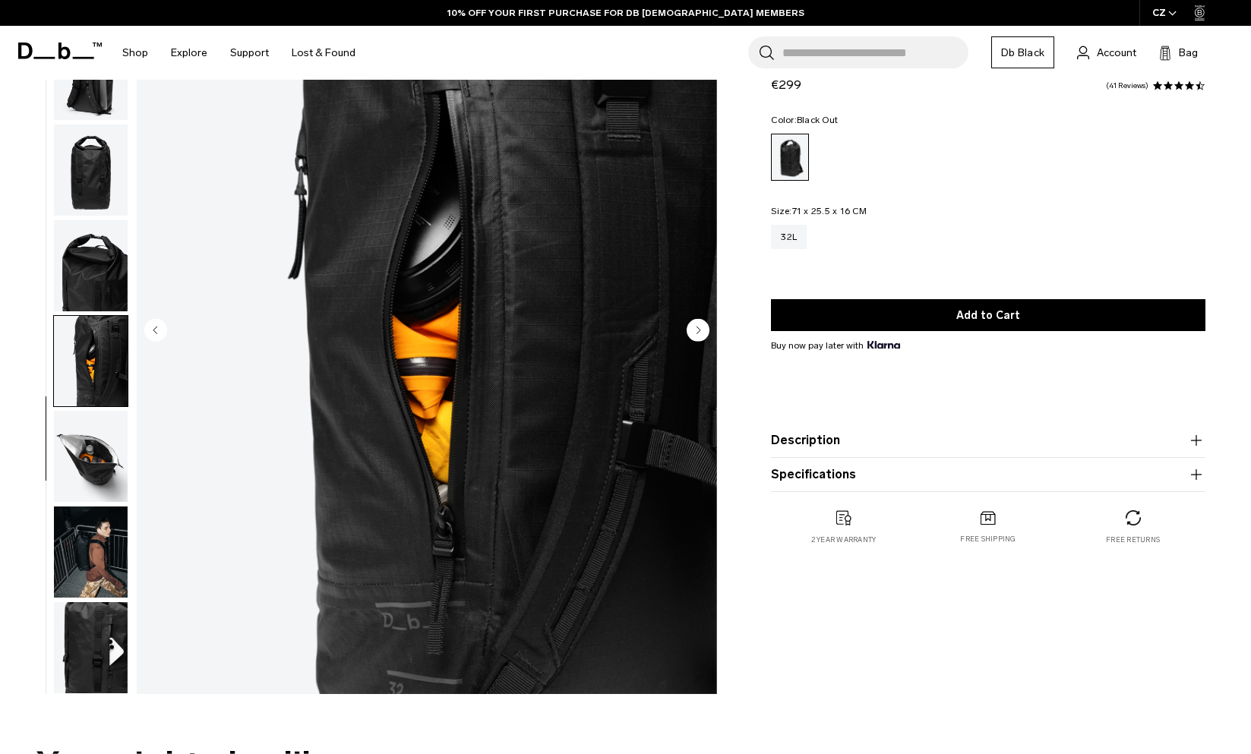
scroll to position [131, 0]
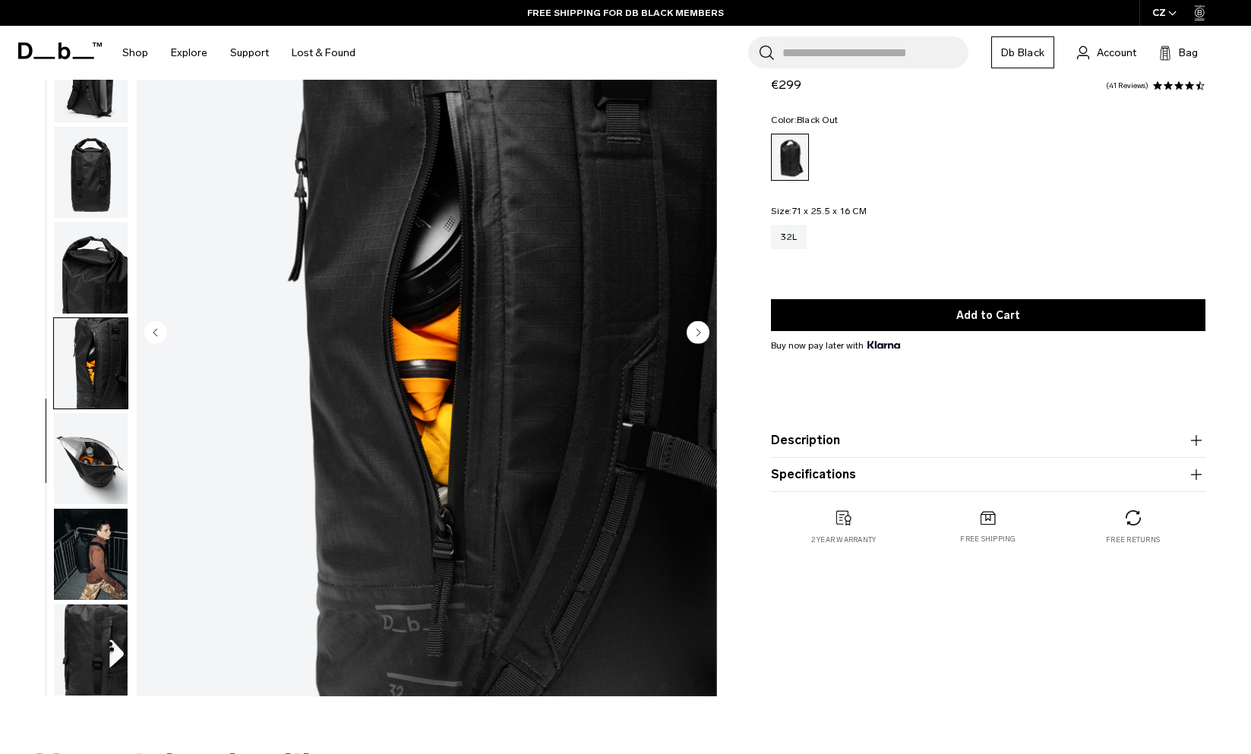
click at [96, 542] on img "button" at bounding box center [91, 554] width 74 height 91
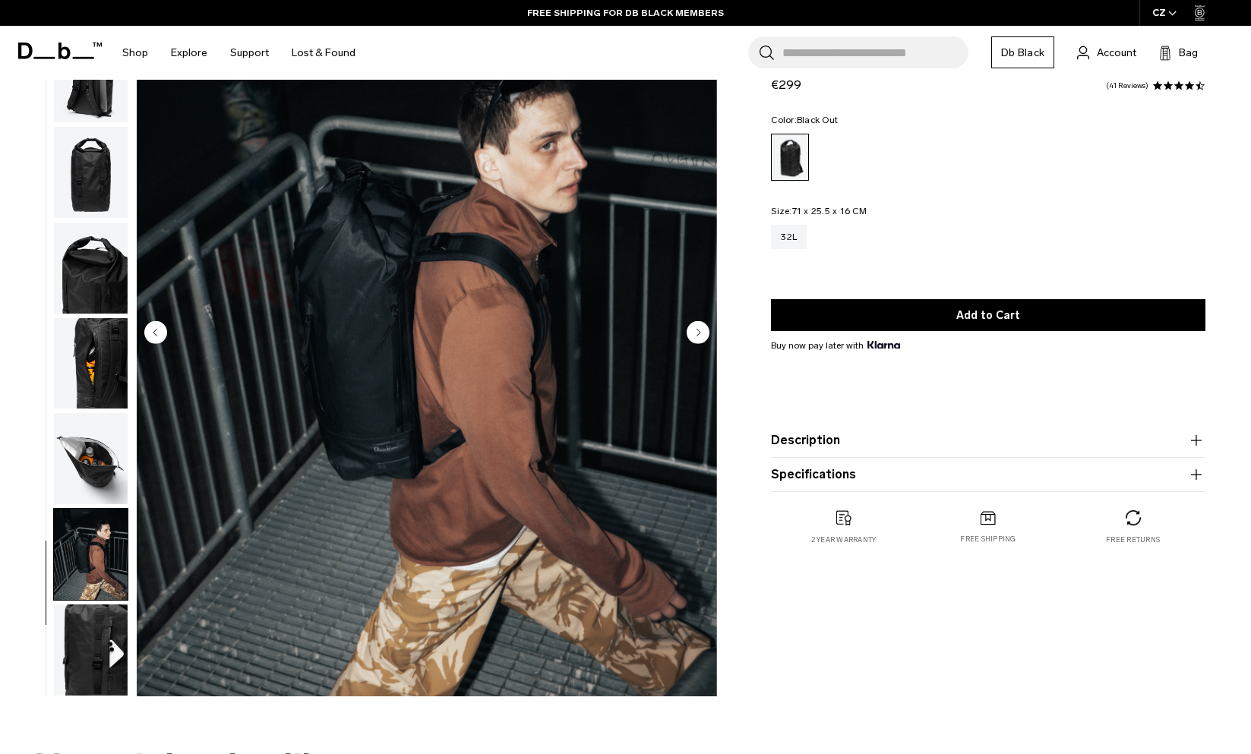
scroll to position [239, 0]
click at [77, 636] on img "button" at bounding box center [91, 649] width 74 height 91
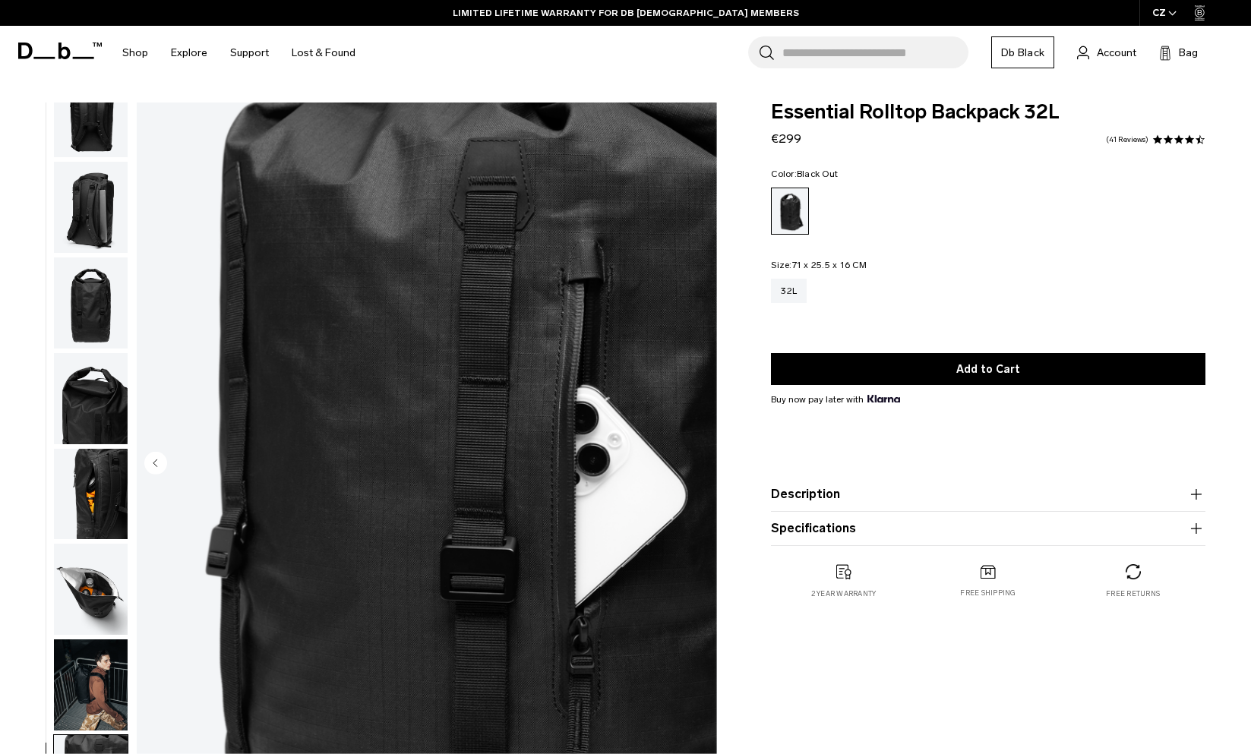
scroll to position [0, 0]
click at [115, 587] on img "button" at bounding box center [91, 589] width 74 height 91
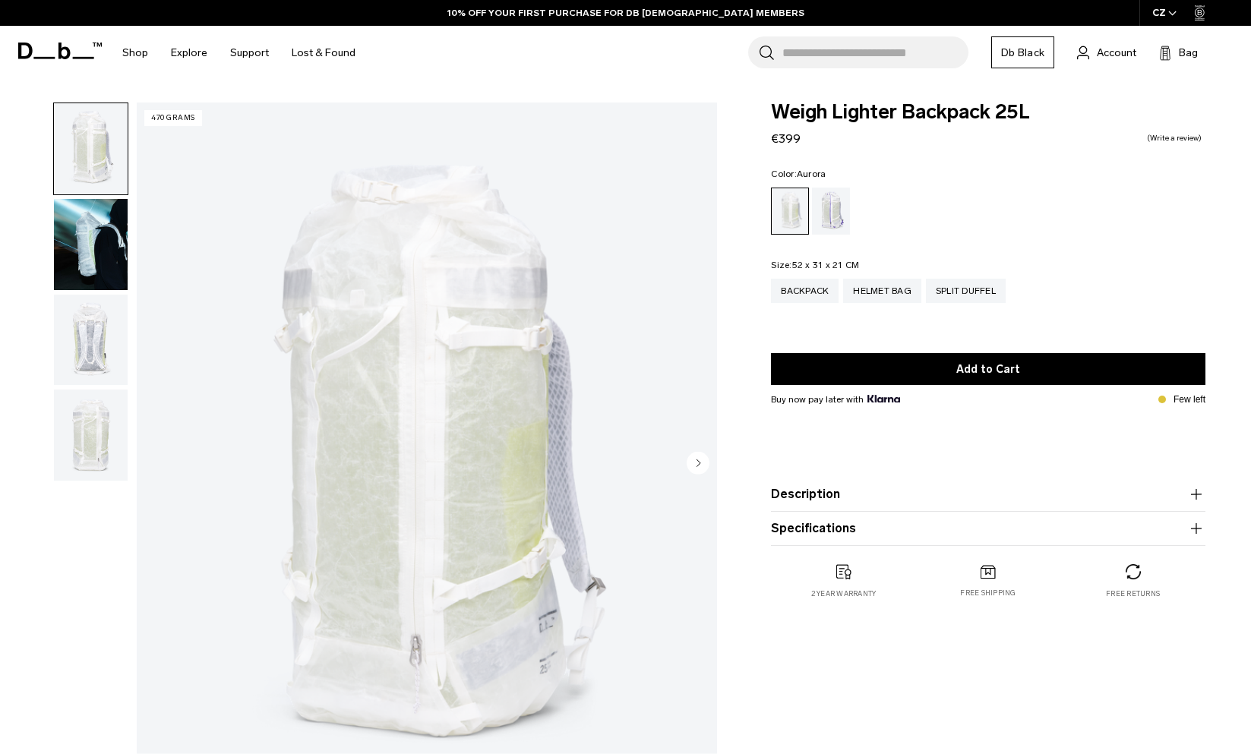
click at [838, 213] on div "Aurora" at bounding box center [831, 211] width 39 height 47
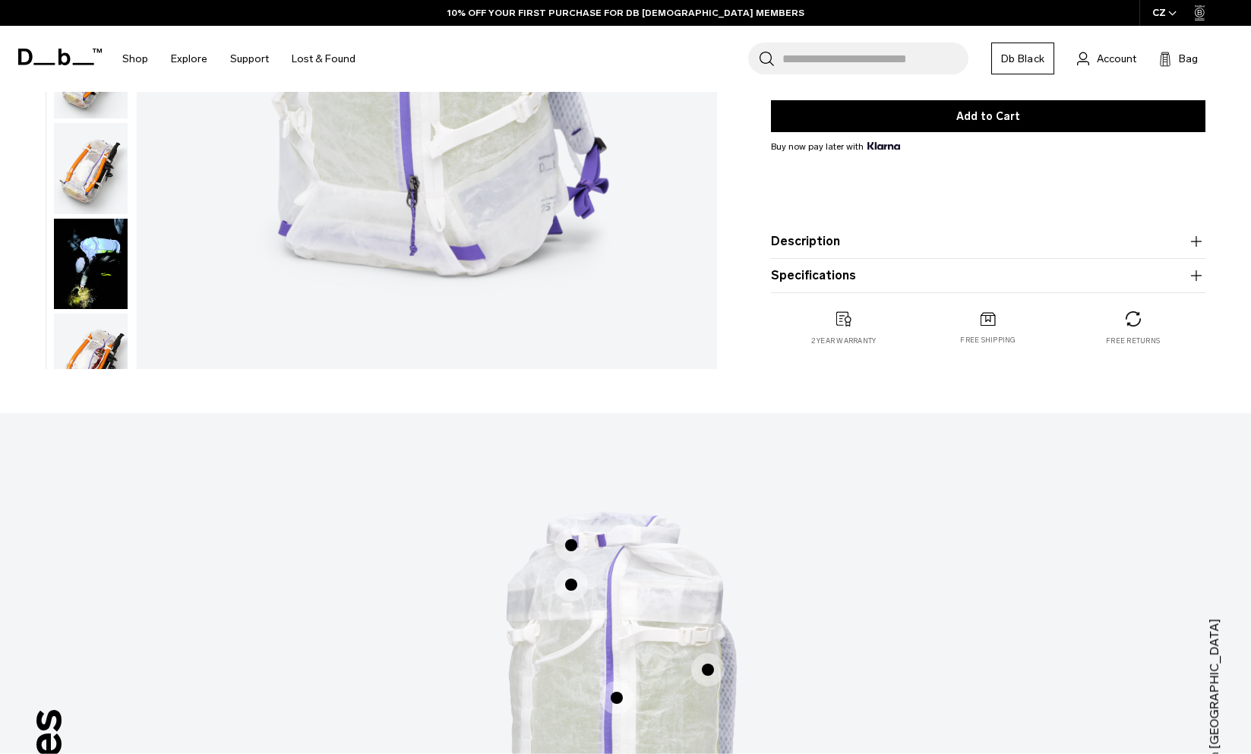
scroll to position [154, 0]
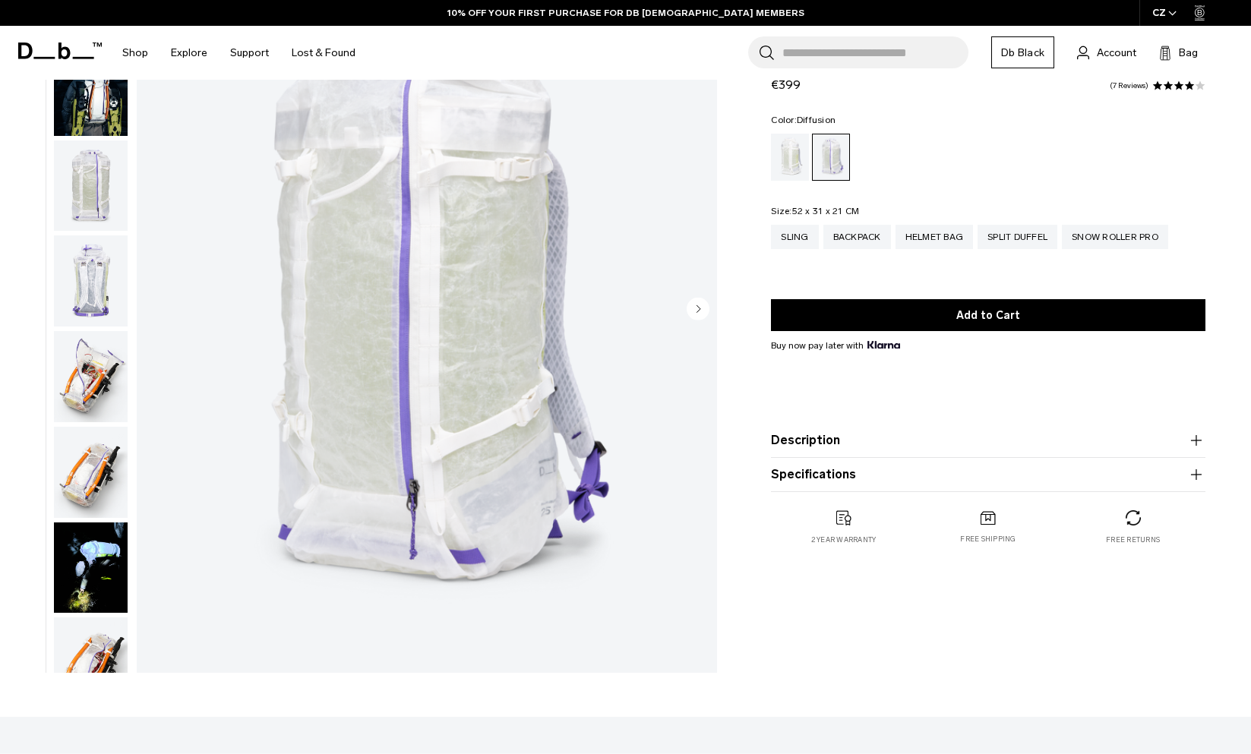
click at [789, 162] on div "Diffusion" at bounding box center [790, 157] width 39 height 47
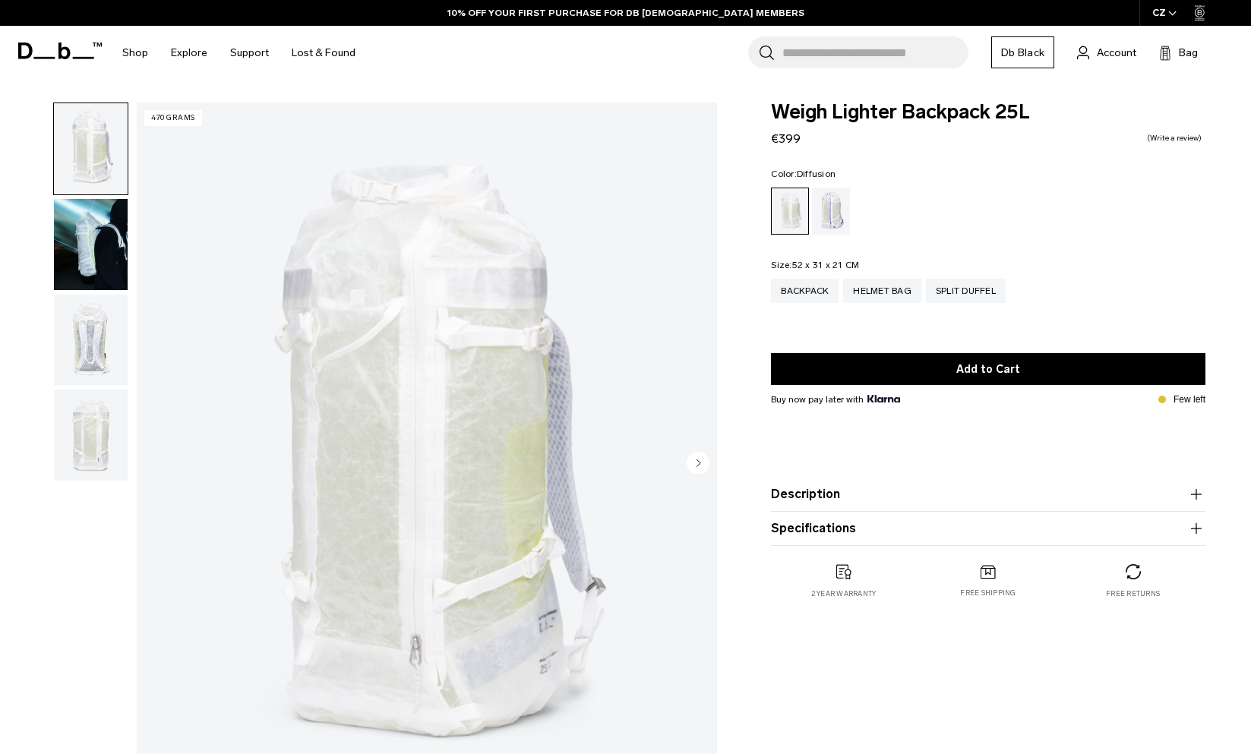
click at [84, 232] on img "button" at bounding box center [91, 244] width 74 height 91
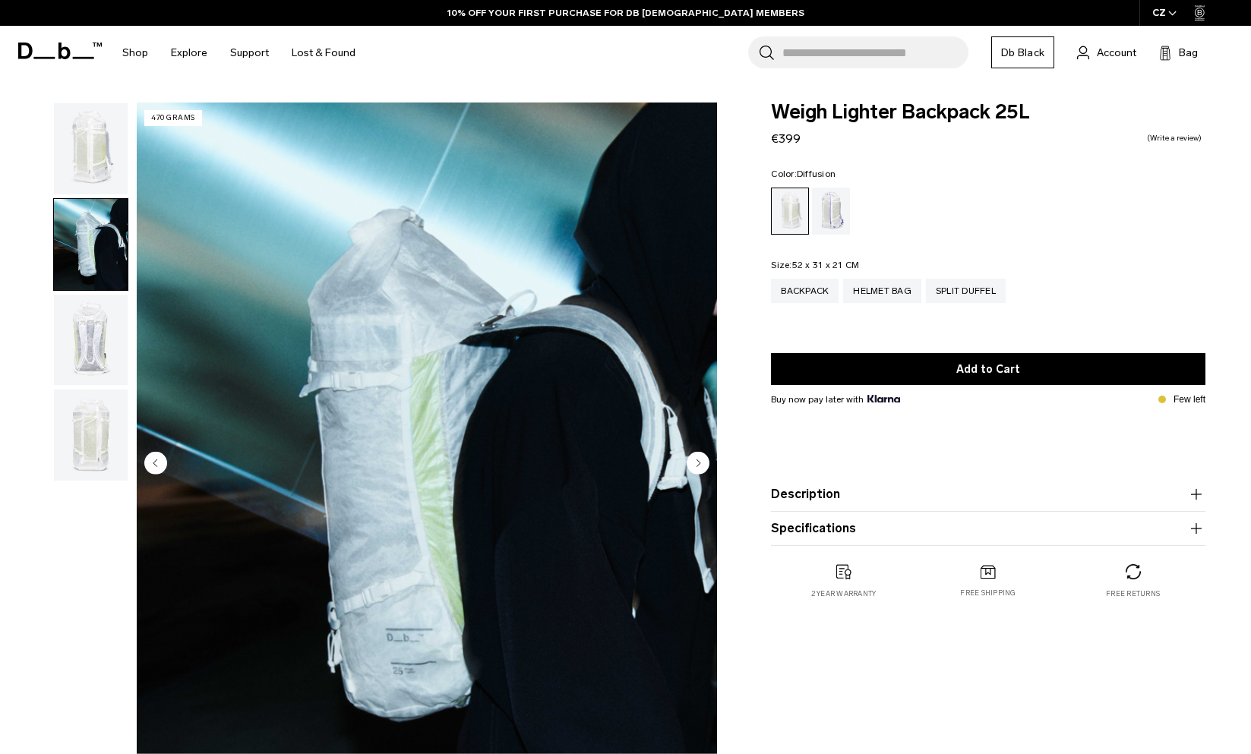
click at [97, 330] on img "button" at bounding box center [91, 340] width 74 height 91
